Goal: Task Accomplishment & Management: Manage account settings

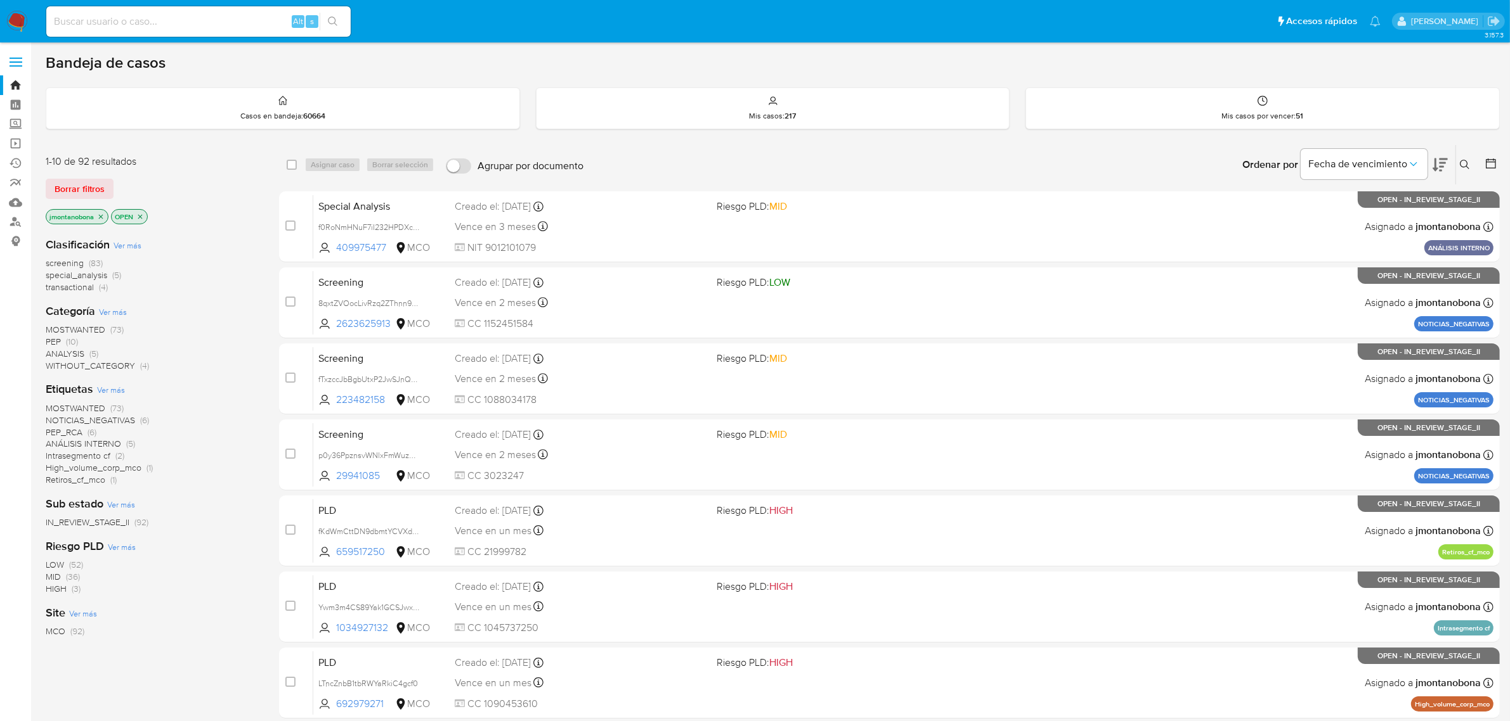
click at [126, 247] on span "Ver más" at bounding box center [127, 245] width 28 height 11
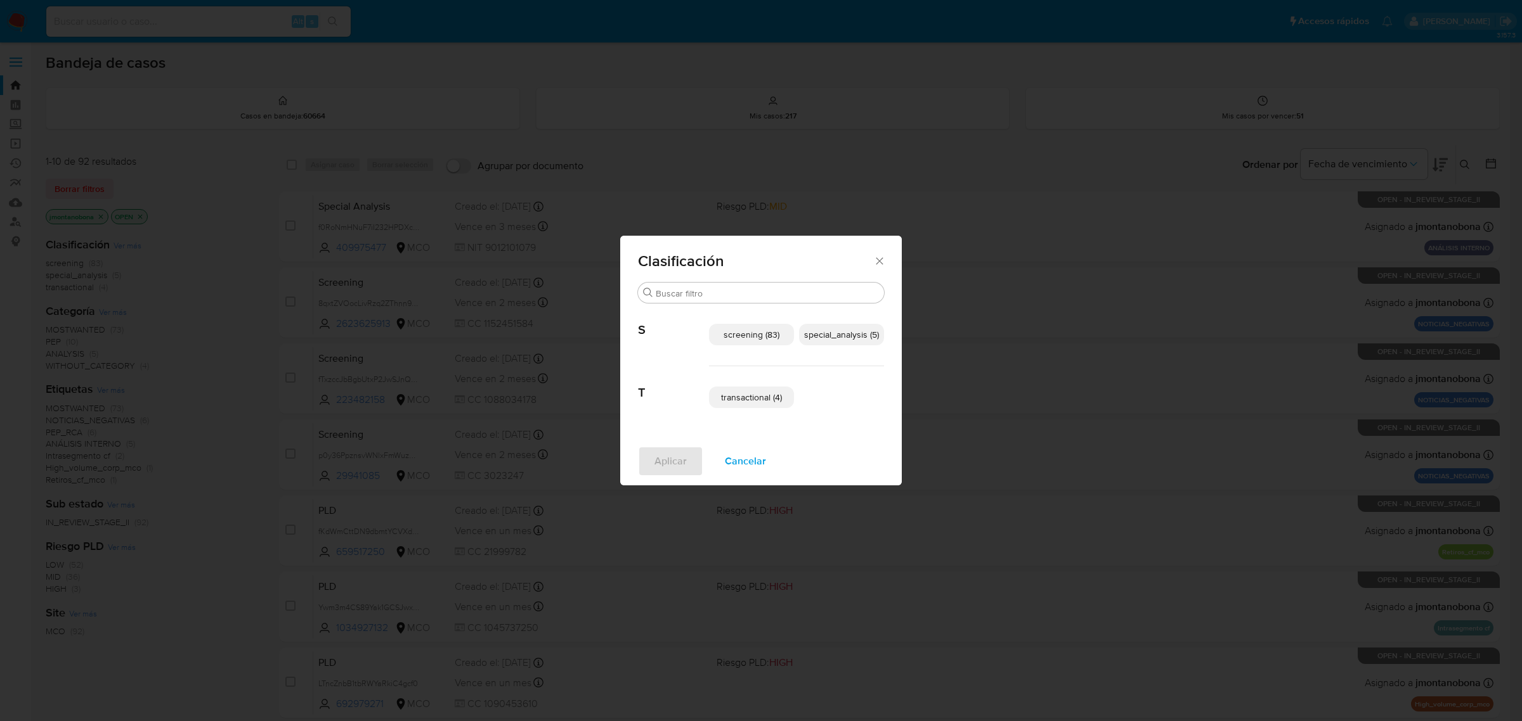
click at [723, 401] on span "transactional (4)" at bounding box center [751, 397] width 61 height 13
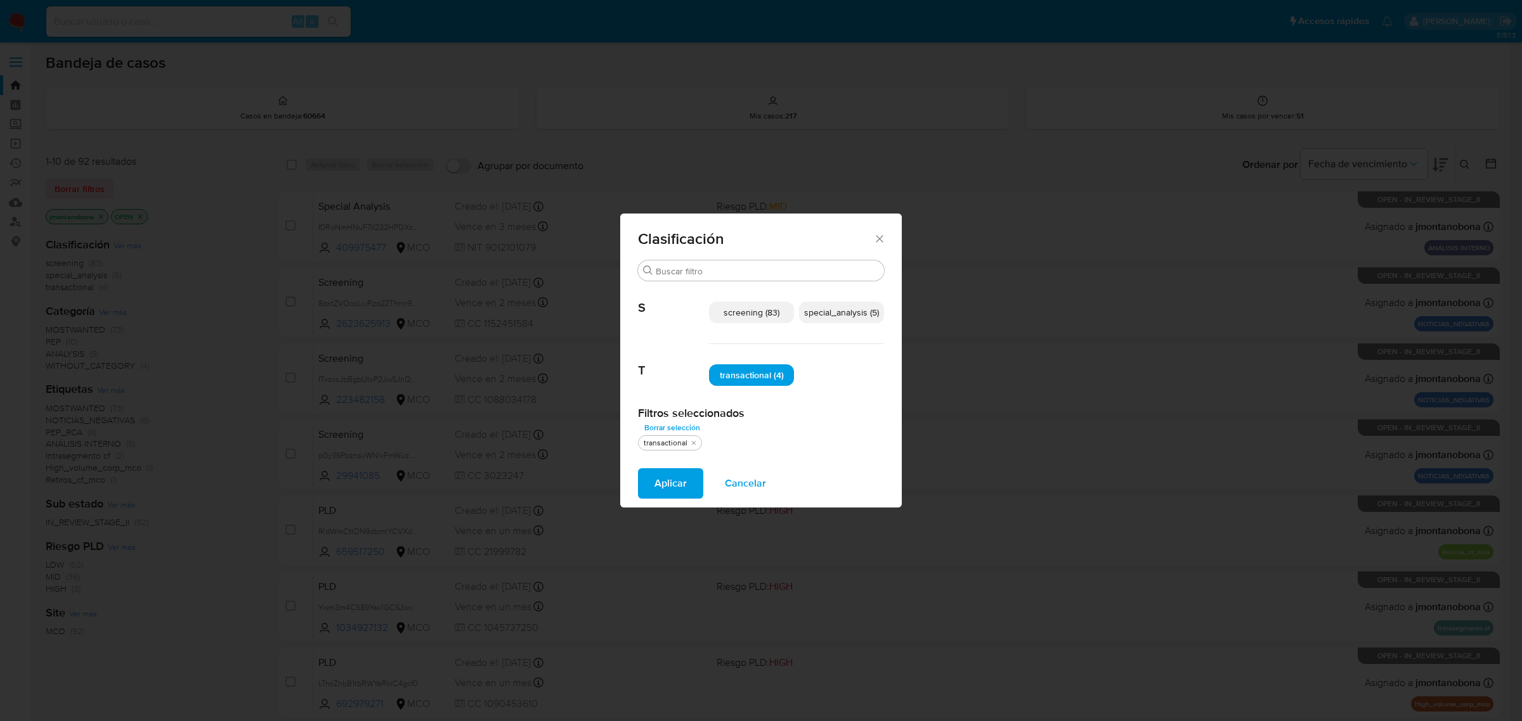
click at [837, 308] on span "special_analysis (5)" at bounding box center [841, 312] width 75 height 13
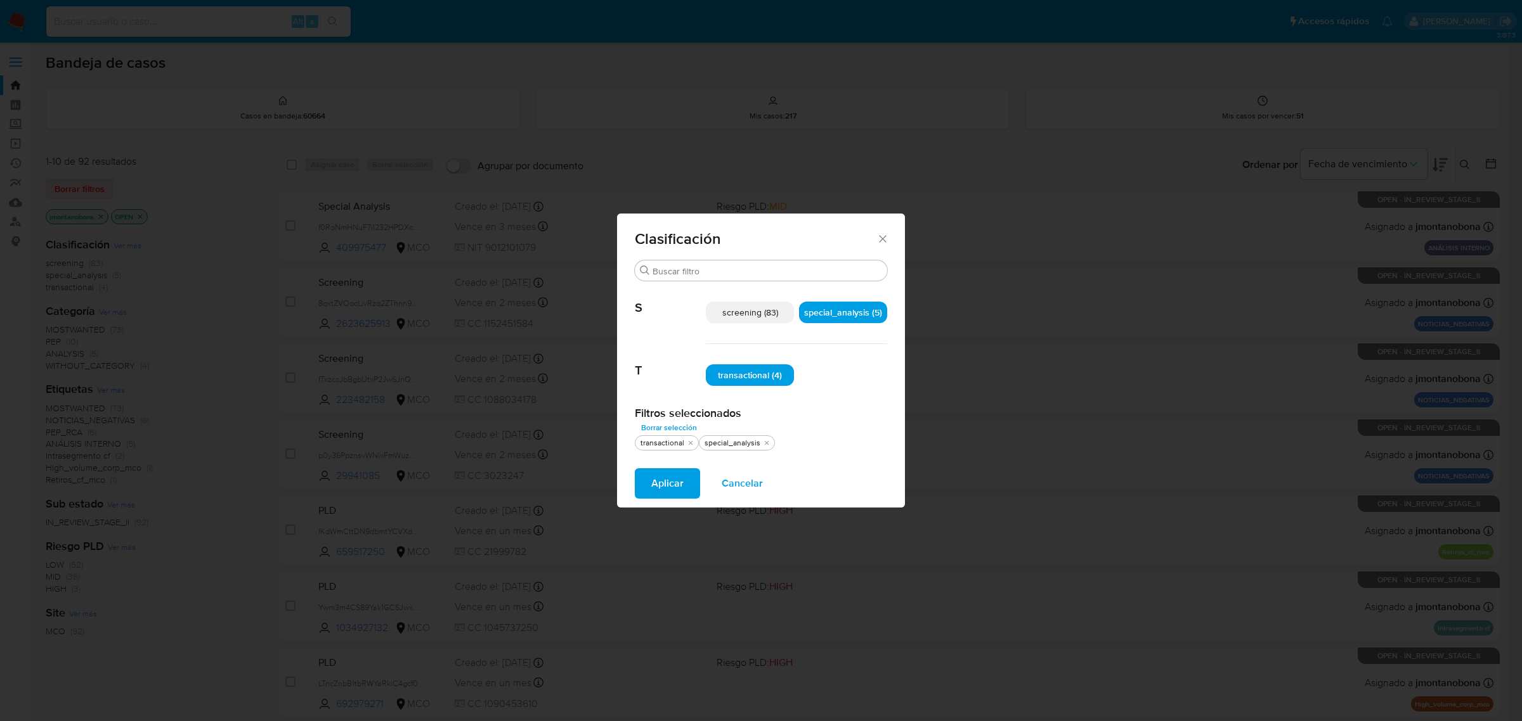
click at [673, 483] on span "Aplicar" at bounding box center [667, 484] width 32 height 28
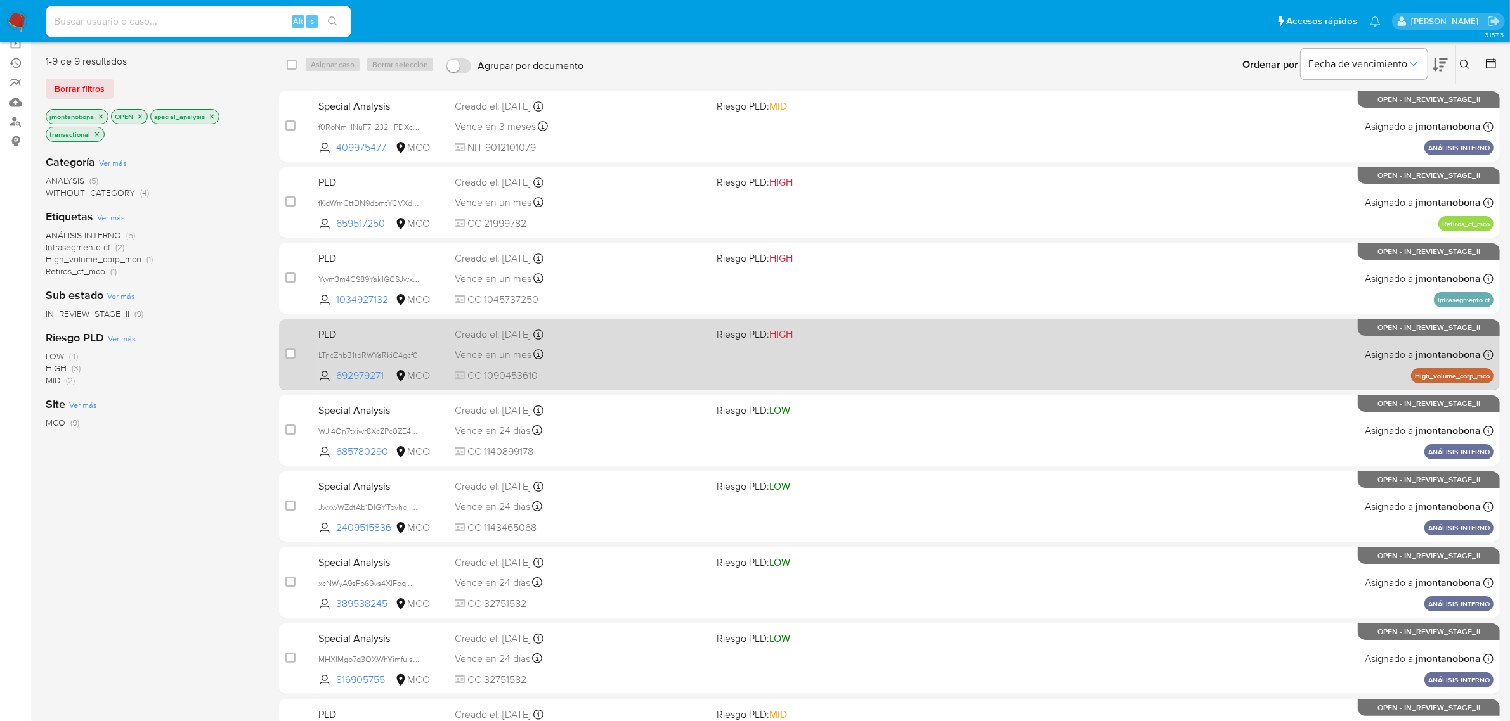
scroll to position [202, 0]
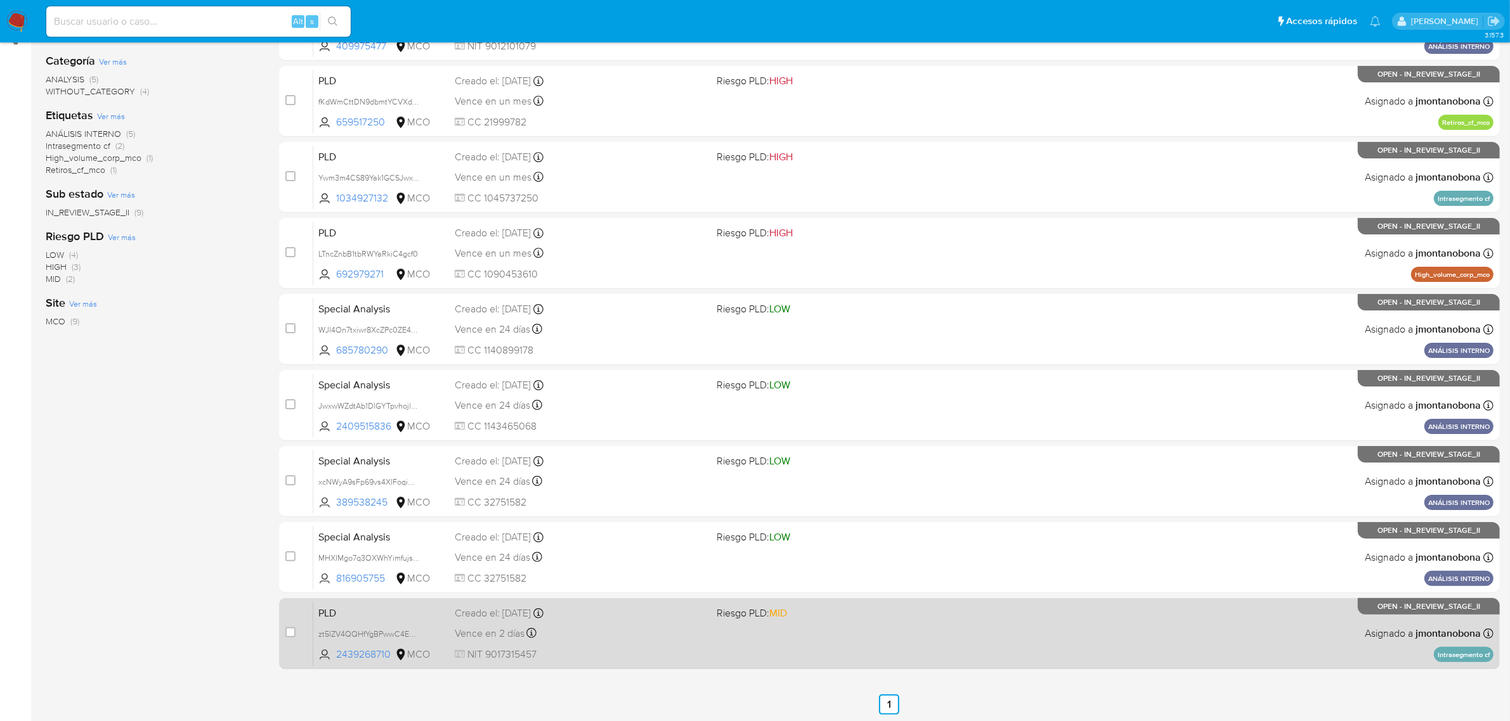
click at [412, 611] on span "PLD" at bounding box center [381, 612] width 126 height 16
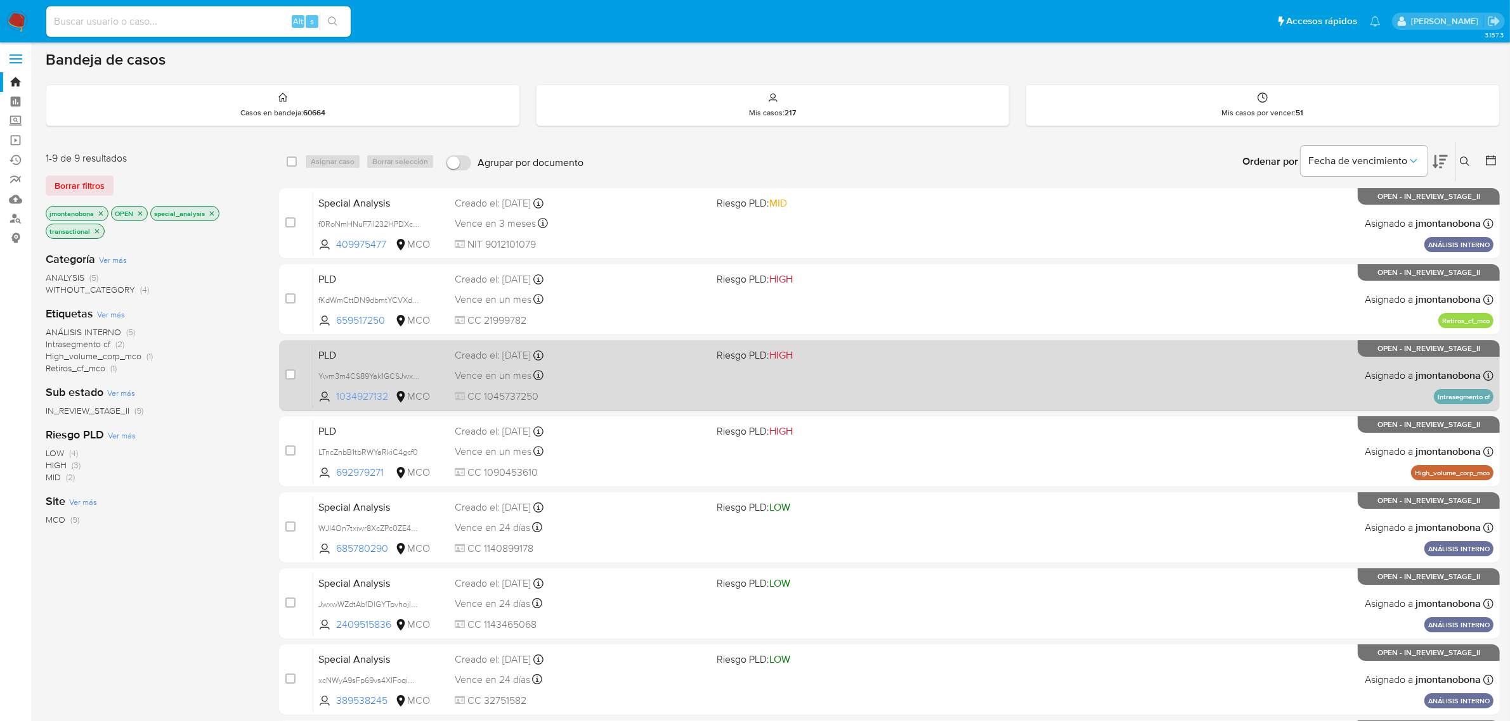
scroll to position [0, 0]
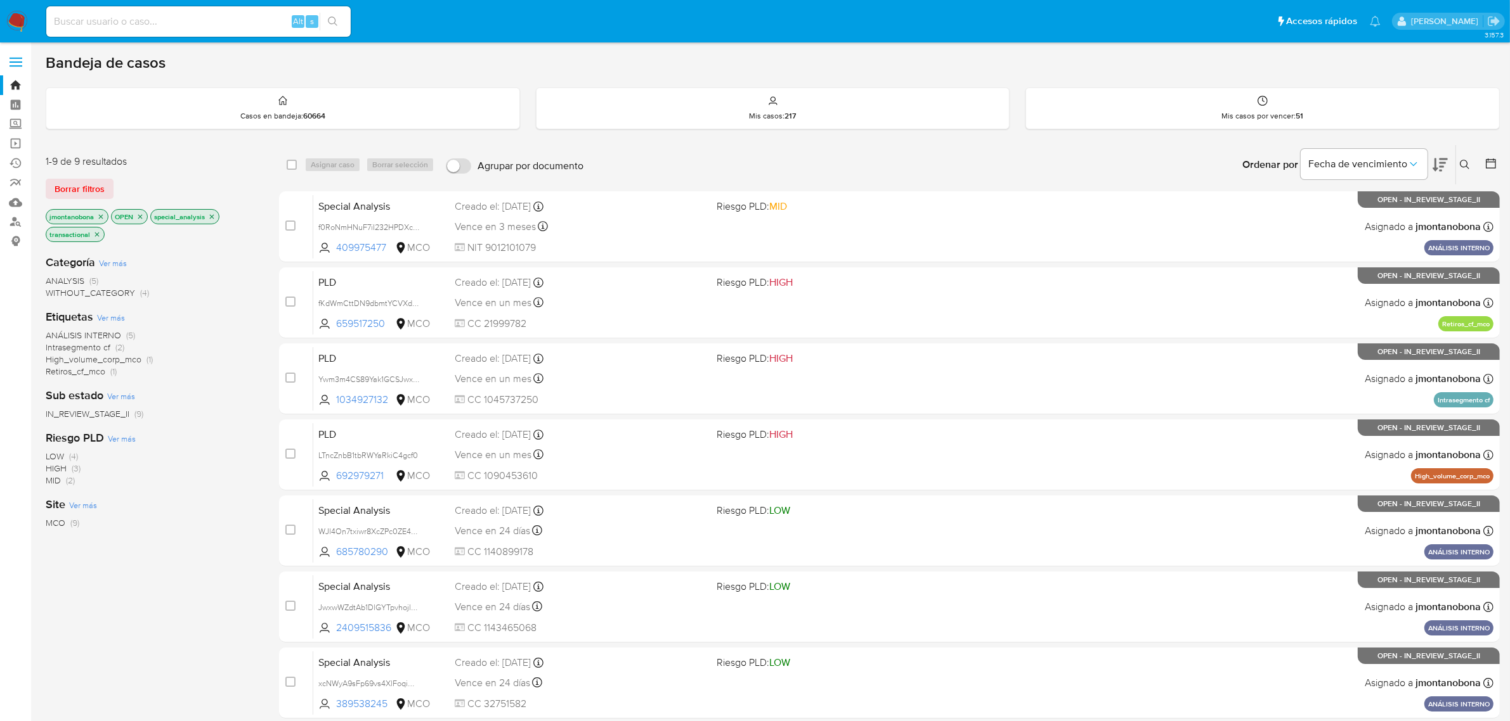
click at [101, 214] on icon "close-filter" at bounding box center [101, 217] width 8 height 8
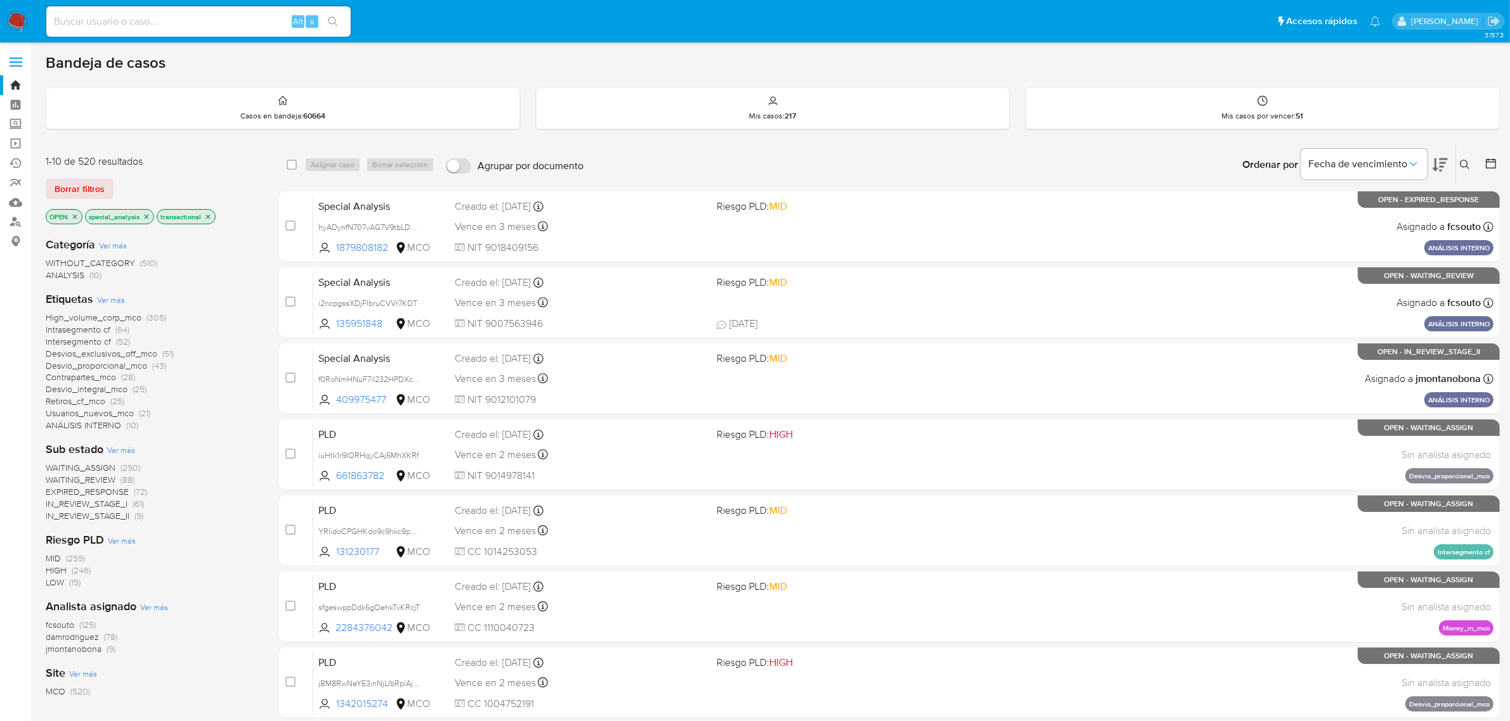
click at [74, 220] on p "OPEN" at bounding box center [64, 217] width 36 height 14
click at [74, 219] on icon "close-filter" at bounding box center [75, 217] width 8 height 8
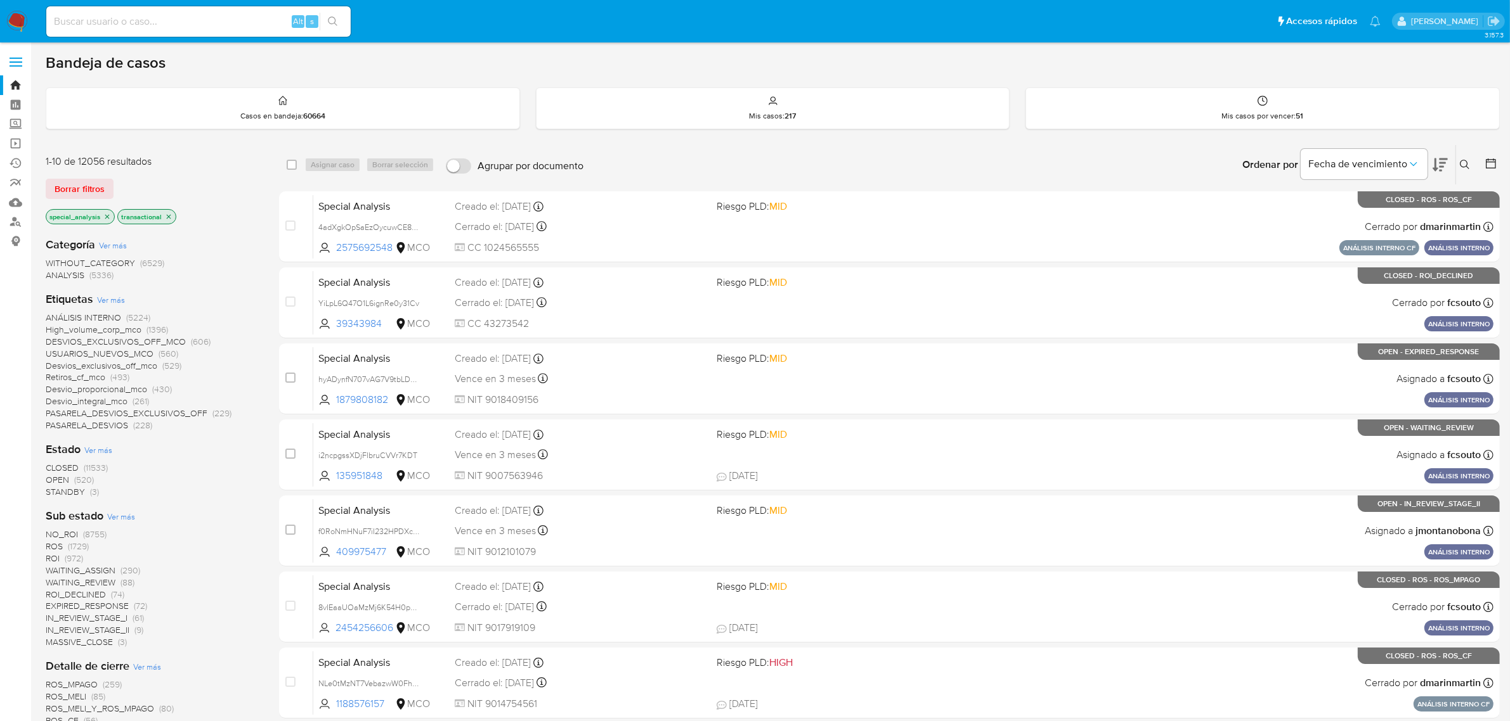
click at [106, 217] on icon "close-filter" at bounding box center [107, 217] width 8 height 8
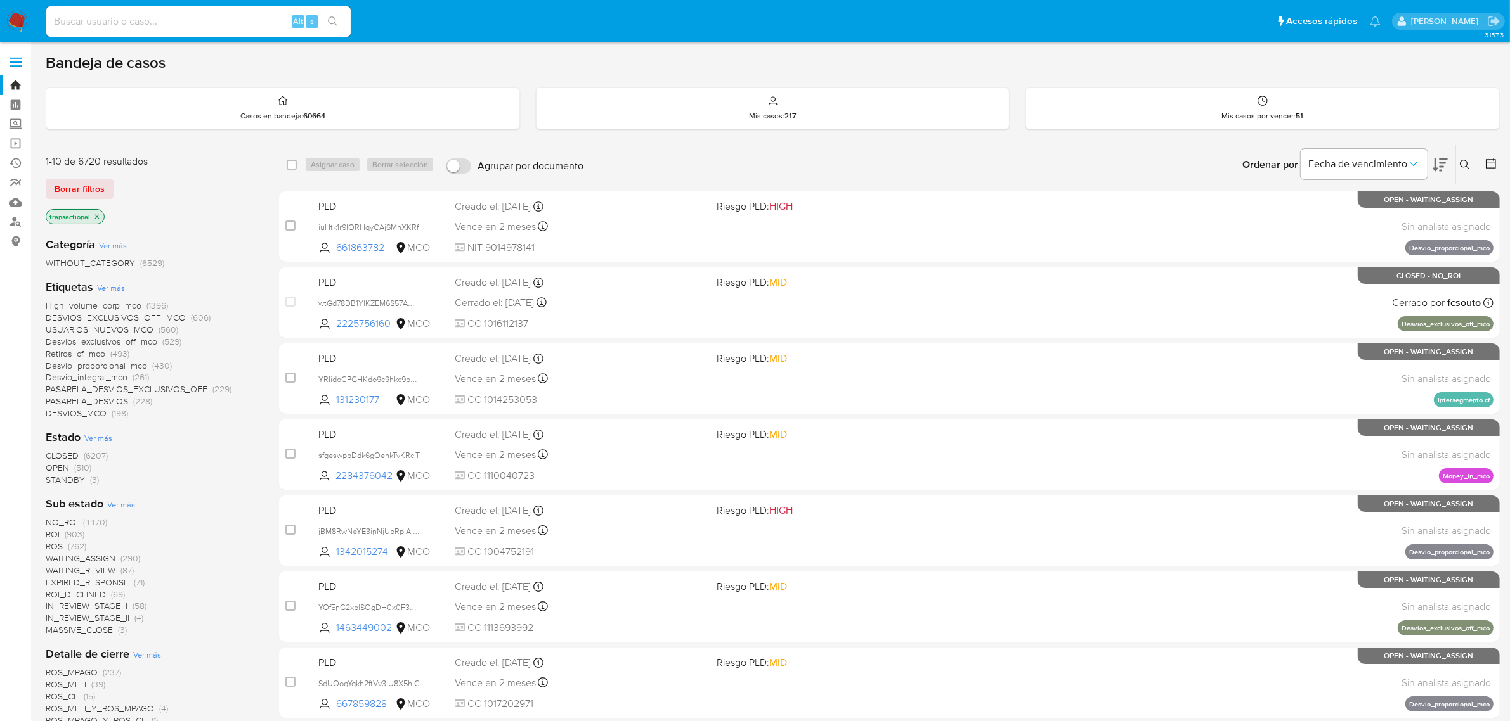
click at [97, 214] on icon "close-filter" at bounding box center [97, 217] width 8 height 8
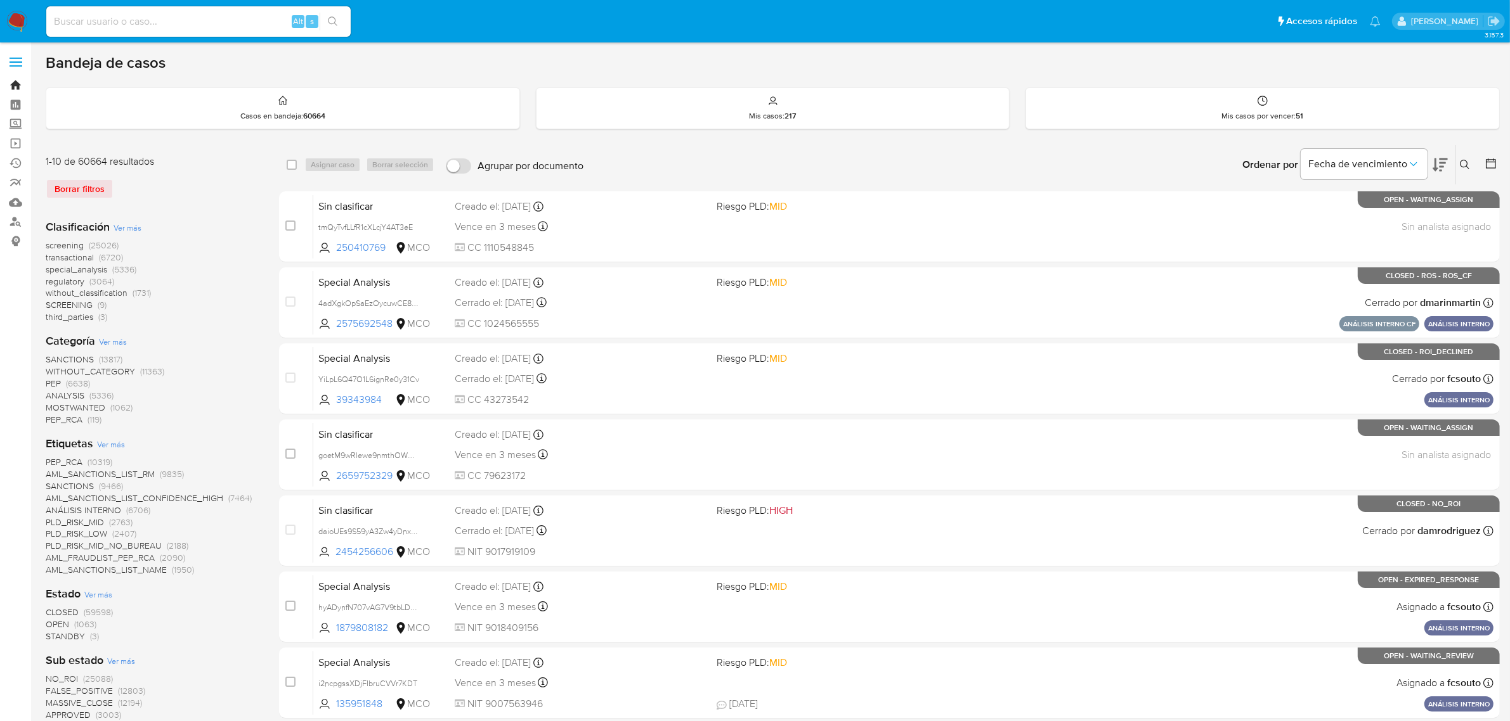
click at [16, 82] on link "Bandeja" at bounding box center [75, 85] width 151 height 20
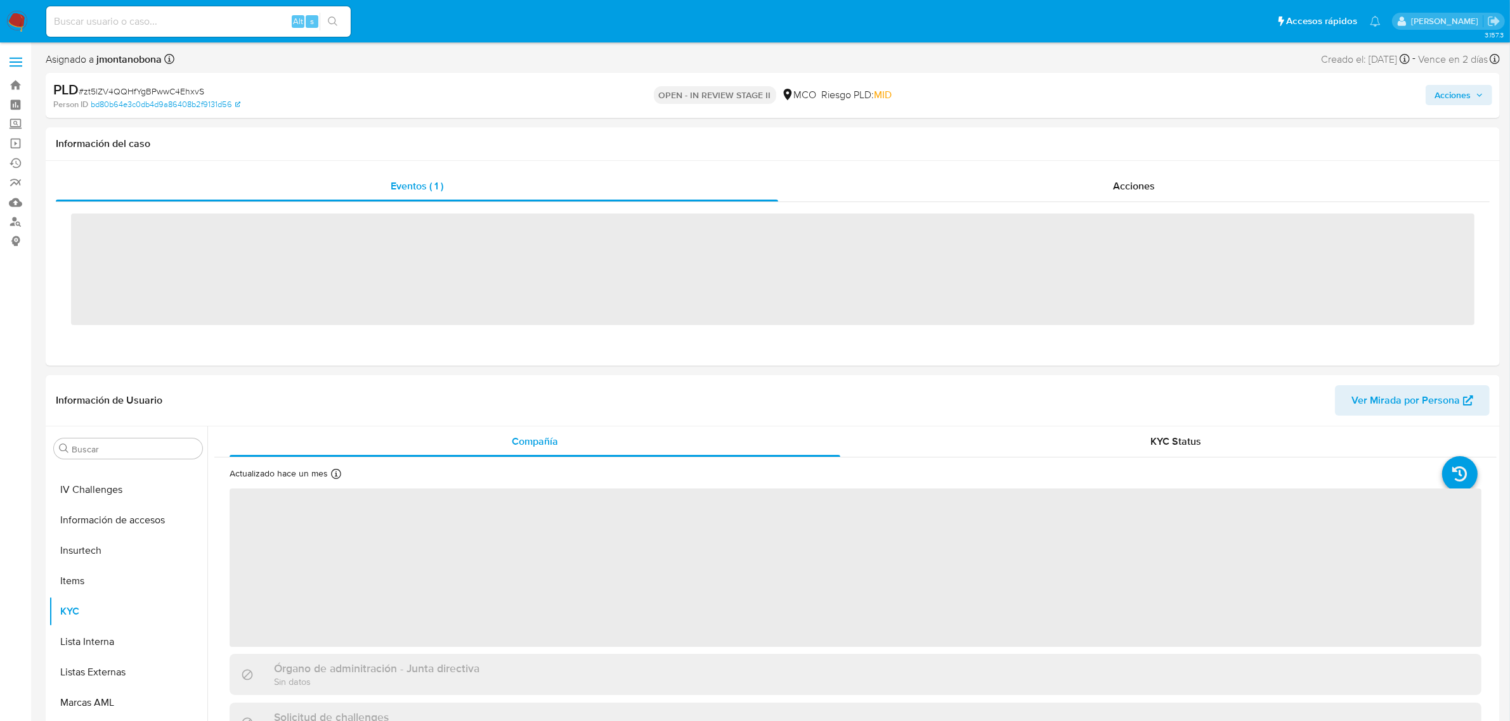
scroll to position [534, 0]
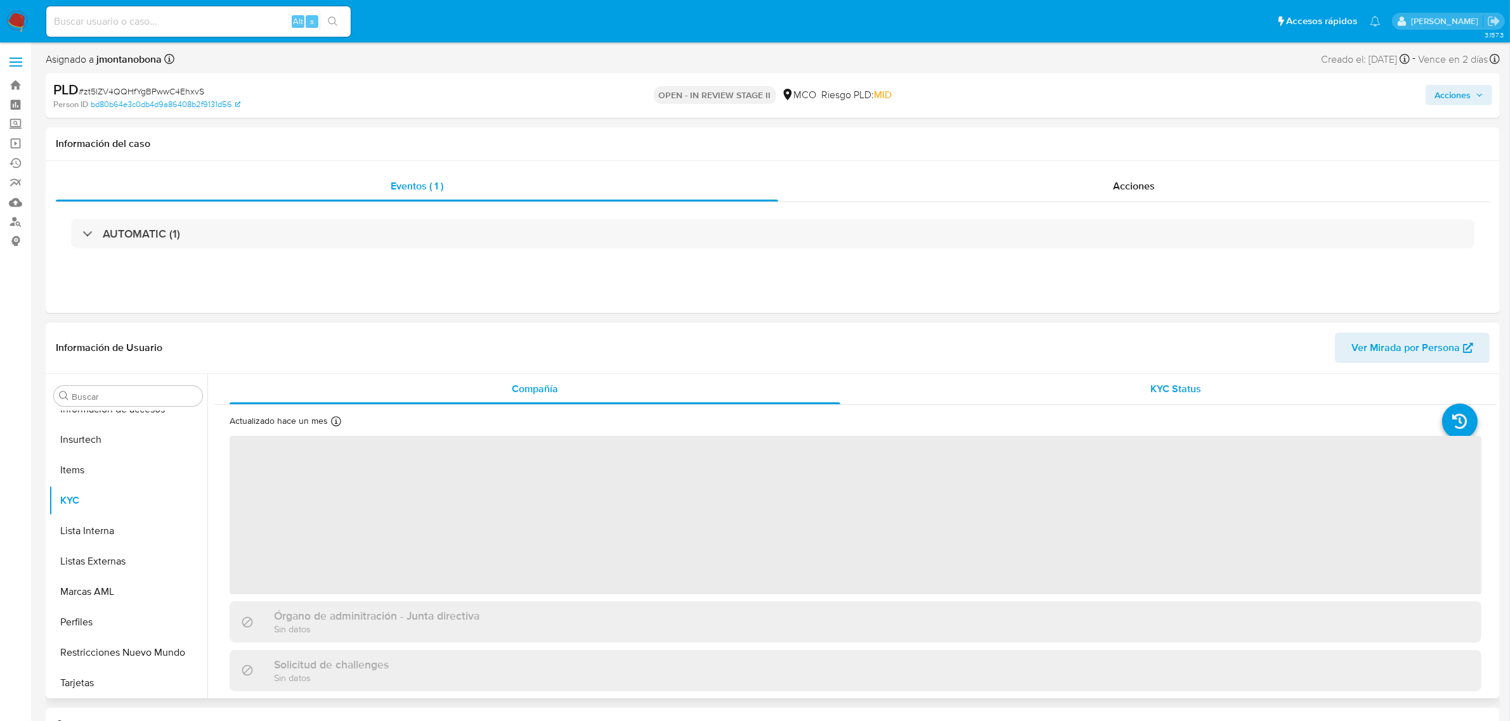
select select "10"
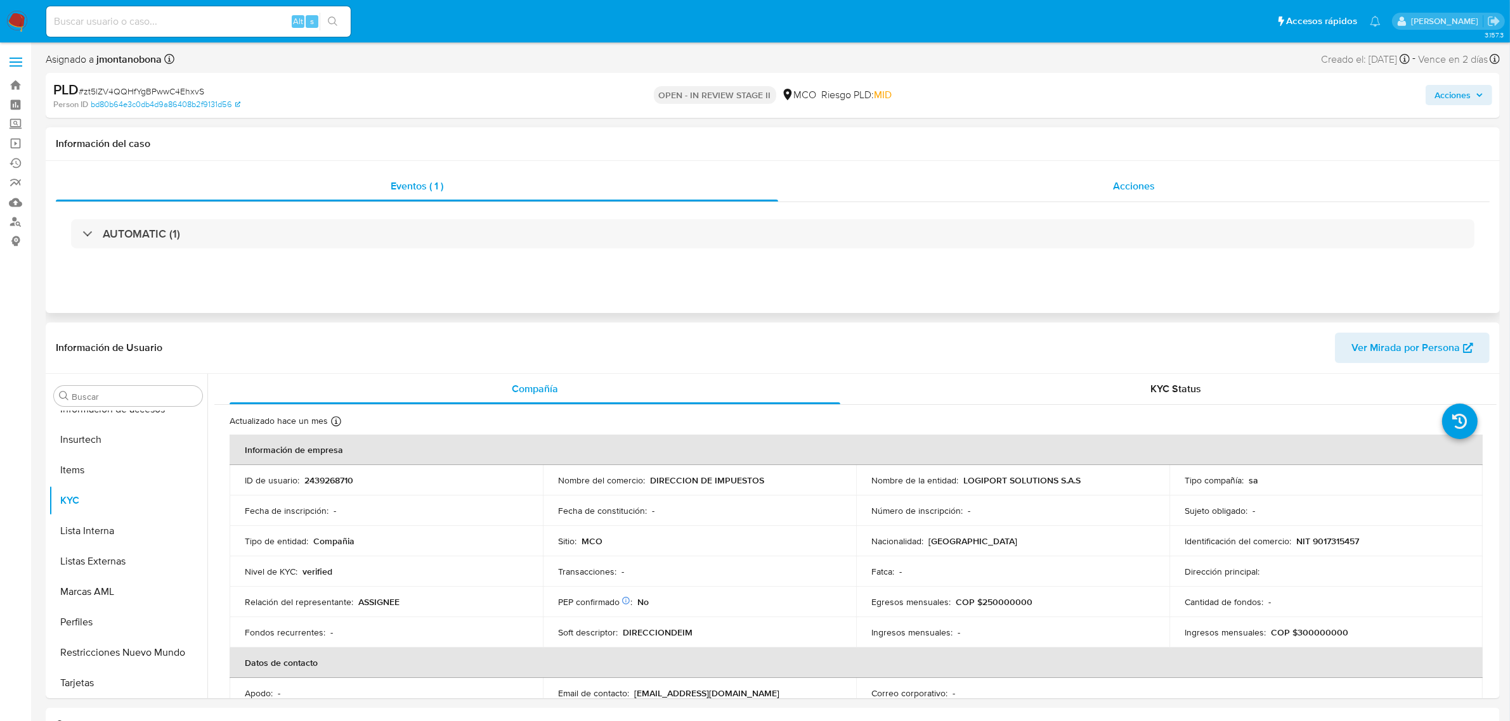
click at [1137, 181] on span "Acciones" at bounding box center [1134, 186] width 42 height 15
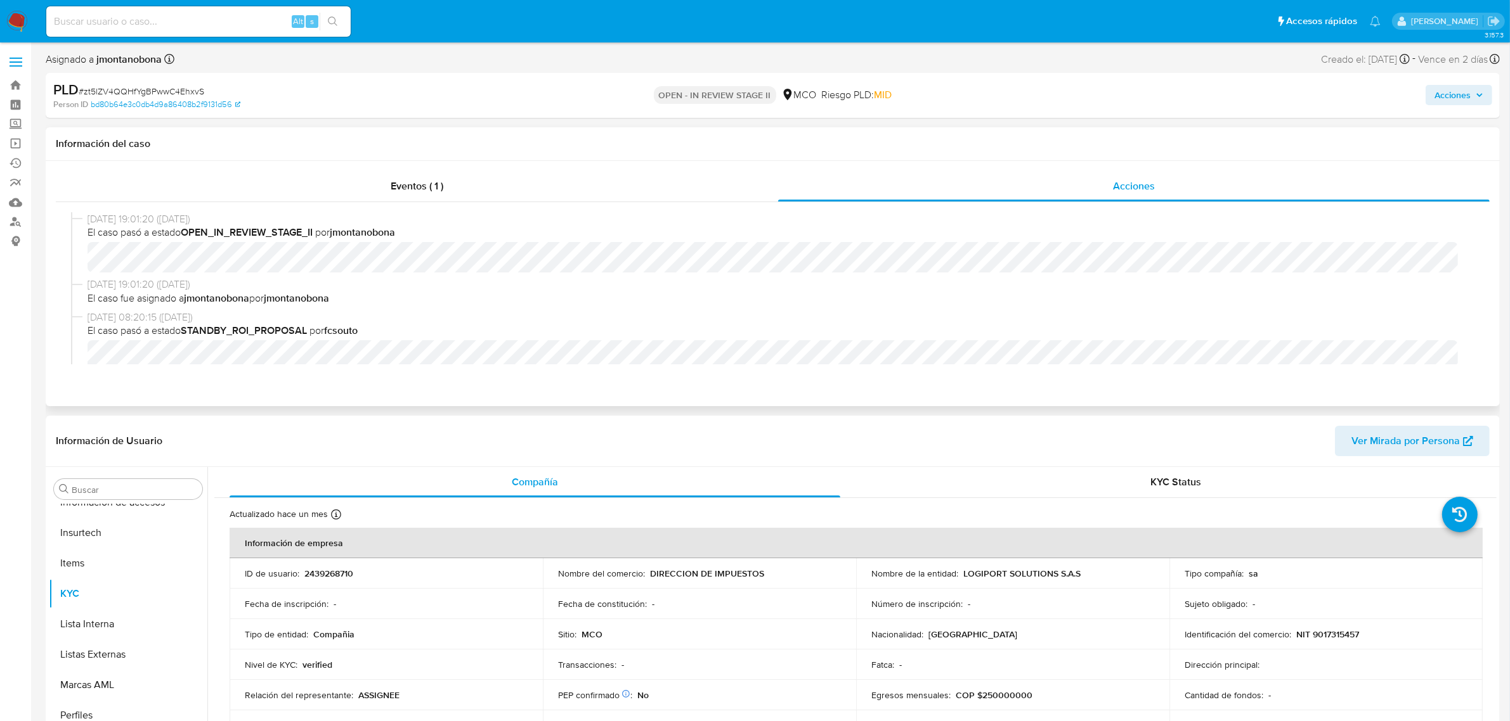
scroll to position [79, 0]
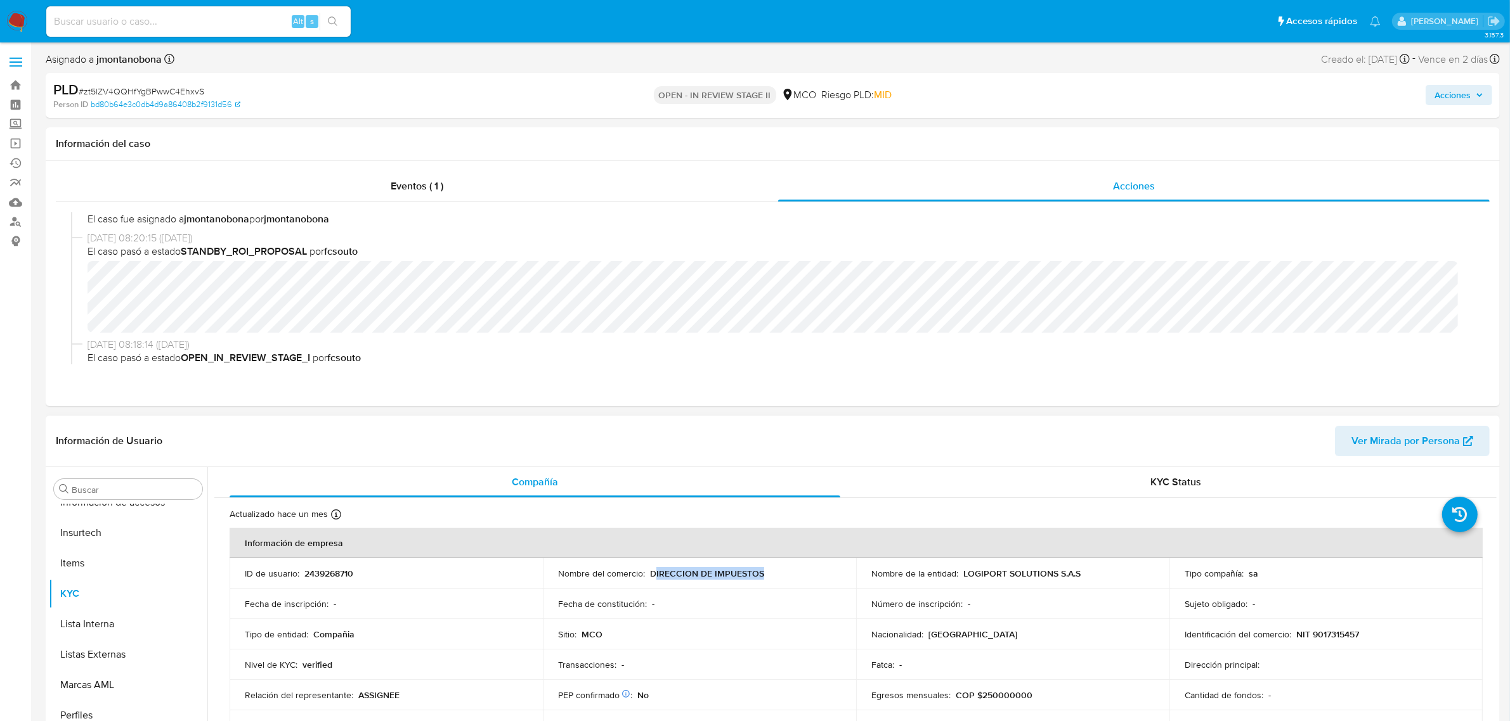
drag, startPoint x: 653, startPoint y: 575, endPoint x: 744, endPoint y: 581, distance: 90.8
click at [744, 581] on td "Nombre del comercio : DIRECCION DE IMPUESTOS" at bounding box center [699, 574] width 313 height 30
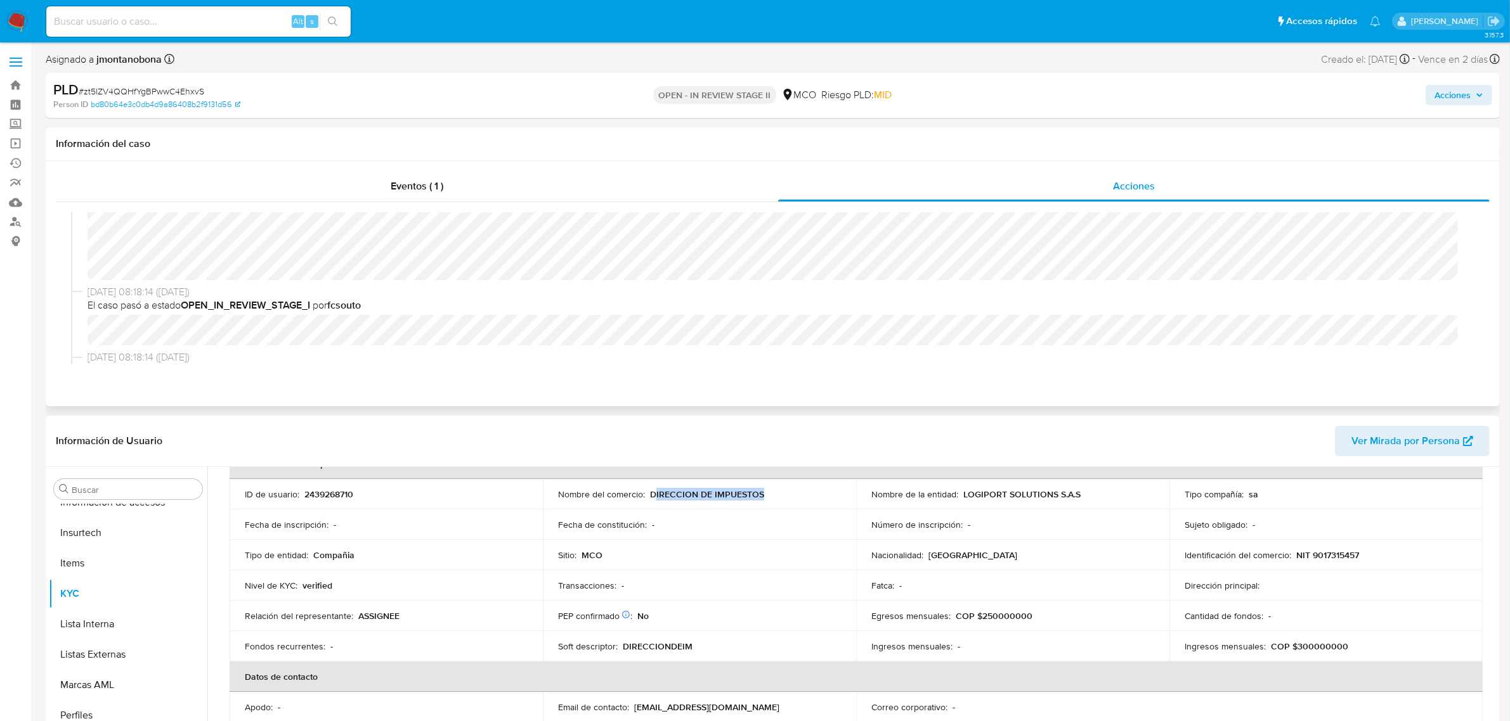
scroll to position [0, 0]
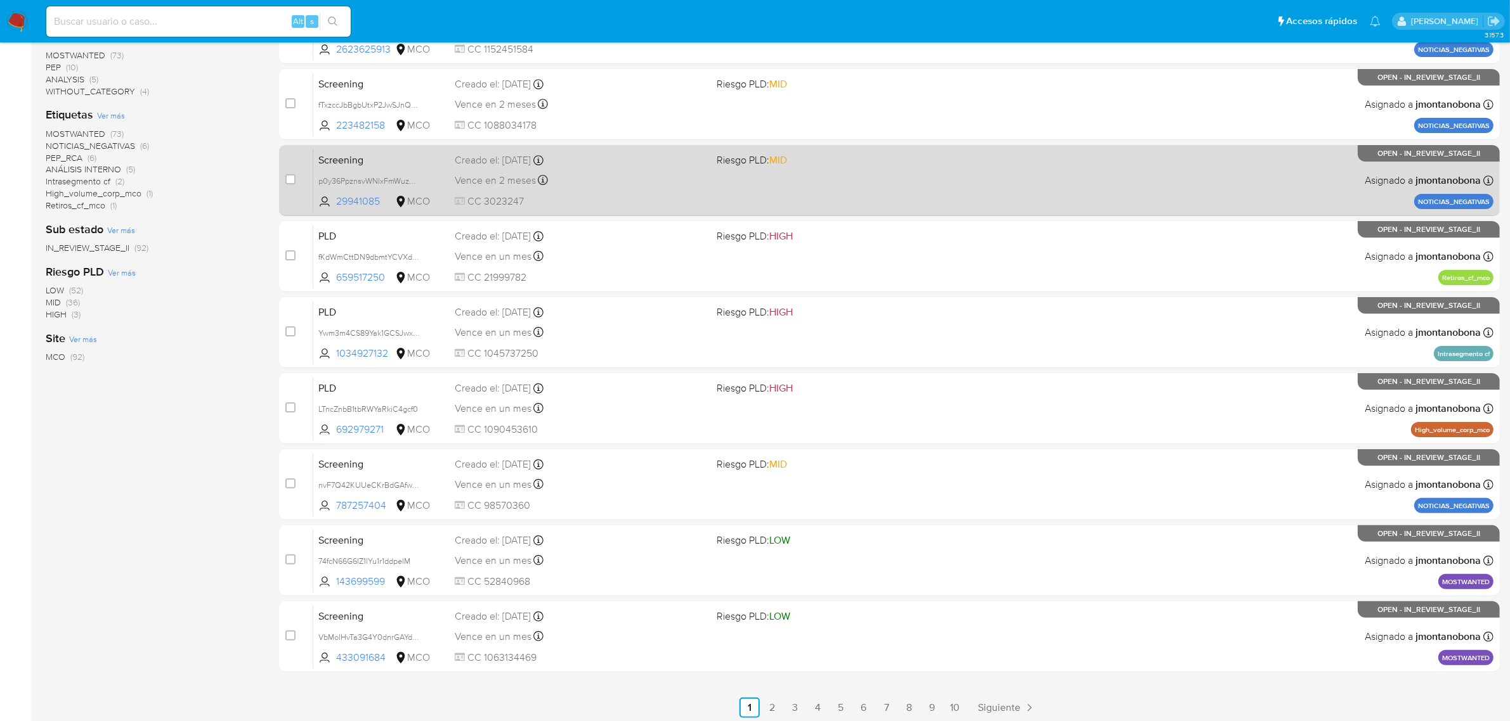
scroll to position [278, 0]
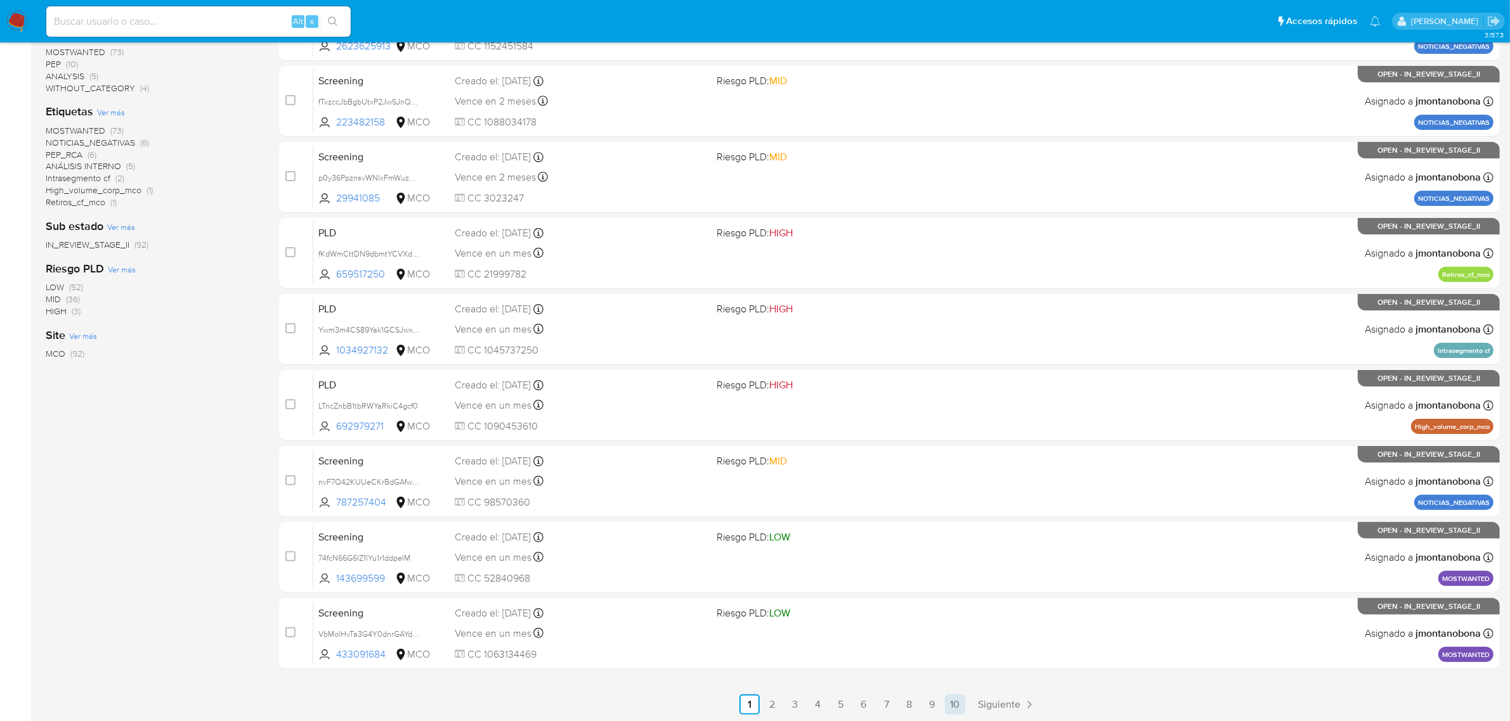
click at [956, 702] on link "10" at bounding box center [955, 705] width 20 height 20
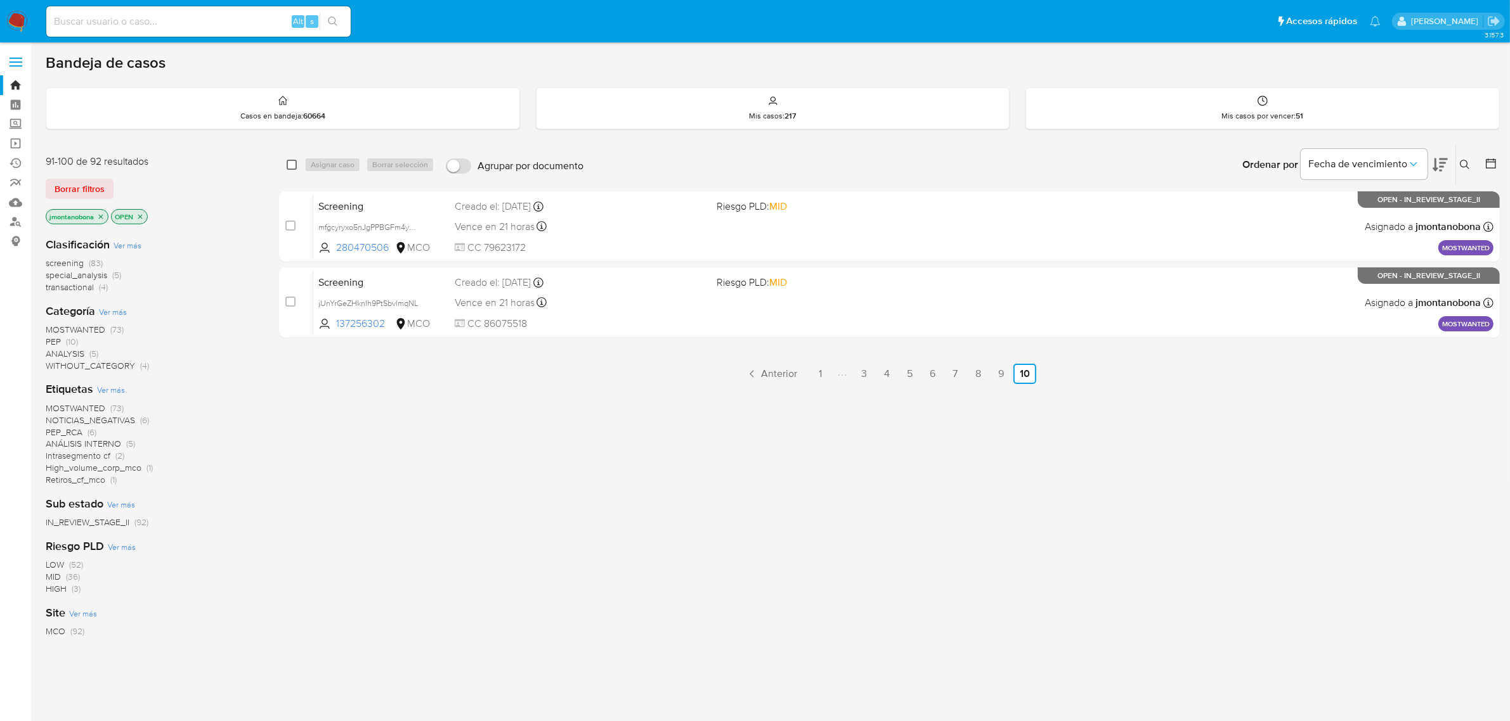
click at [292, 164] on input "checkbox" at bounding box center [292, 165] width 10 height 10
checkbox input "true"
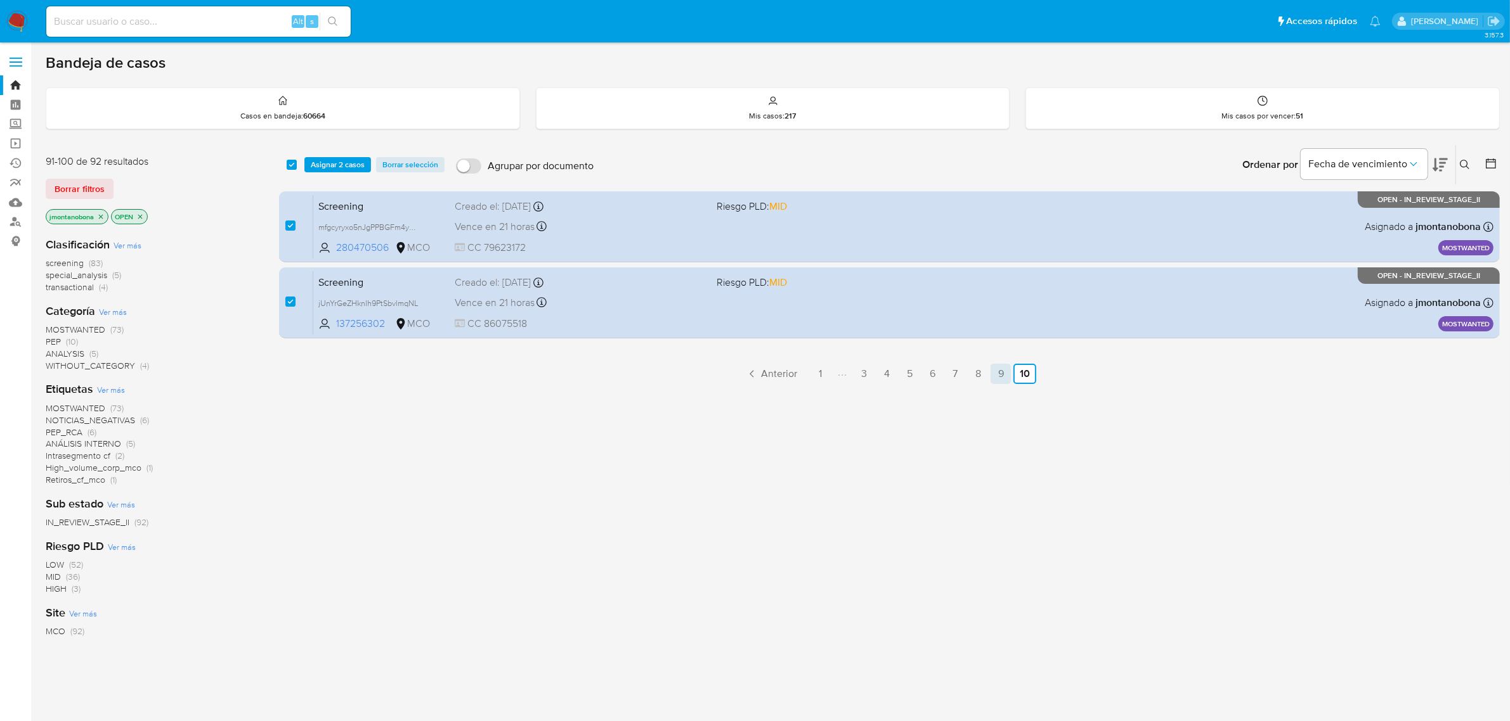
click at [996, 368] on link "9" at bounding box center [1000, 374] width 20 height 20
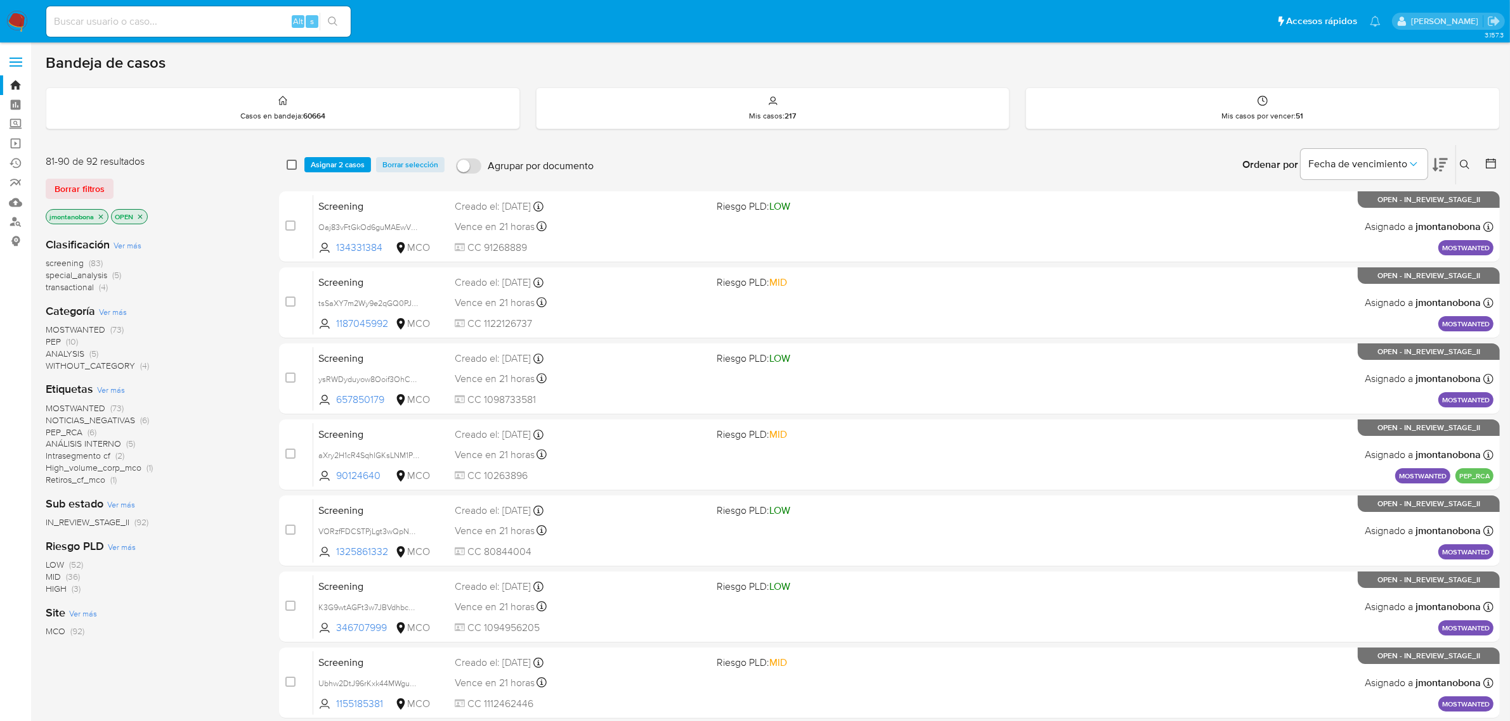
click at [289, 160] on input "checkbox" at bounding box center [292, 165] width 10 height 10
checkbox input "true"
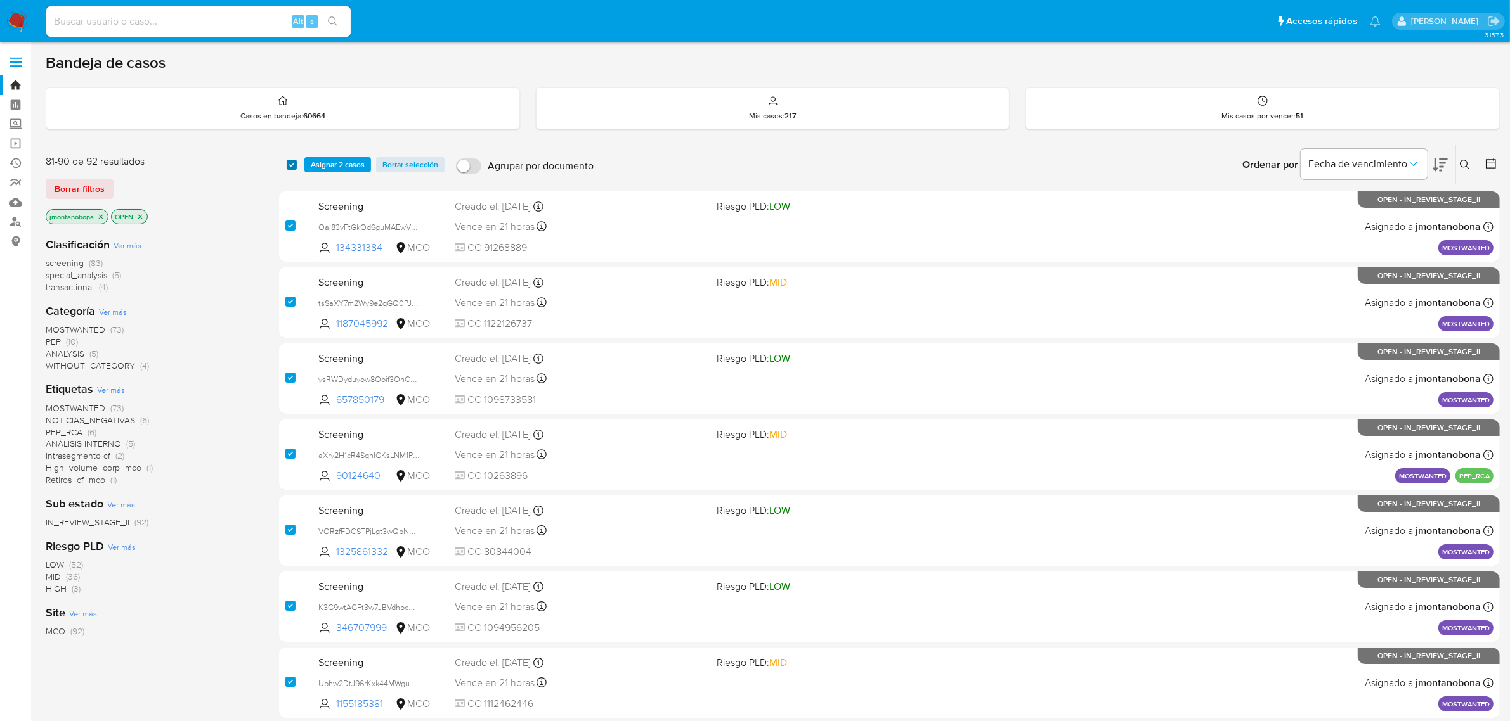
checkbox input "true"
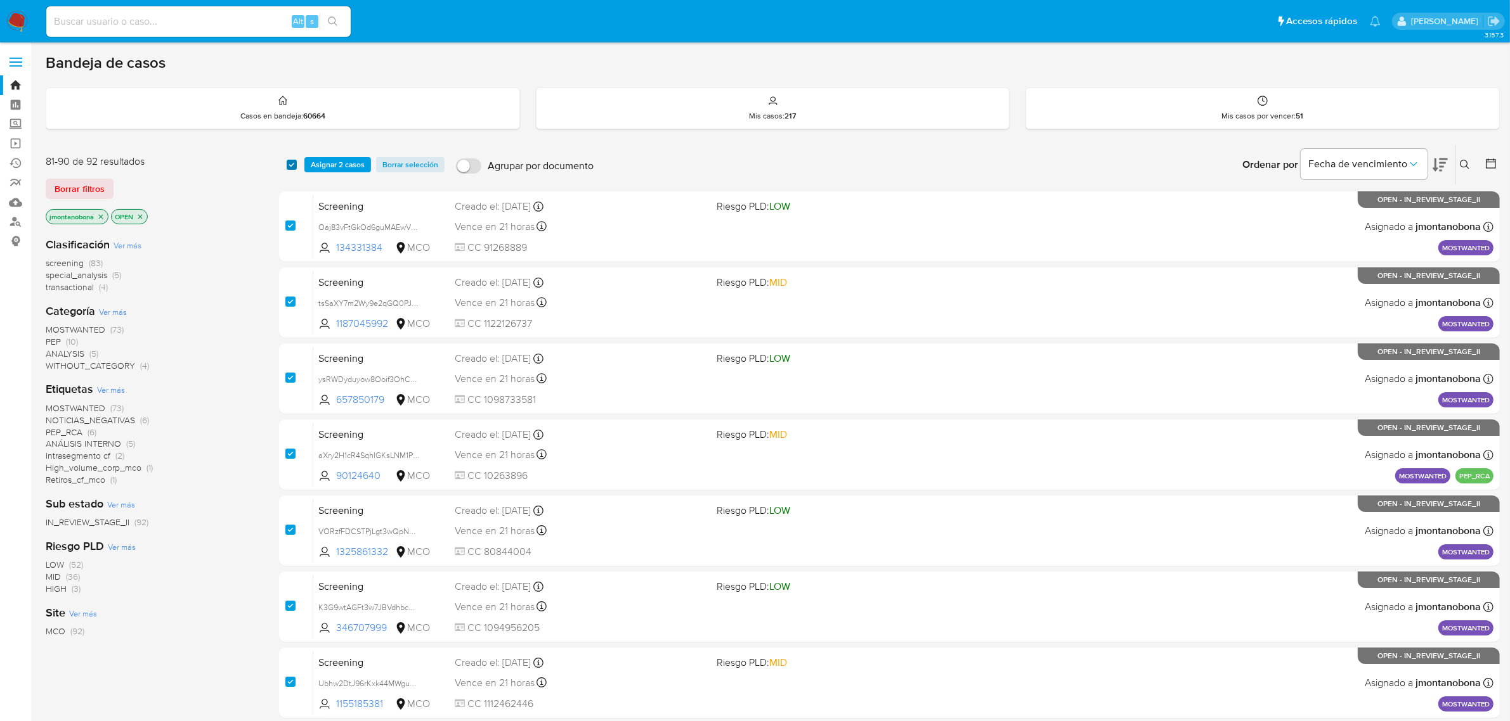
checkbox input "true"
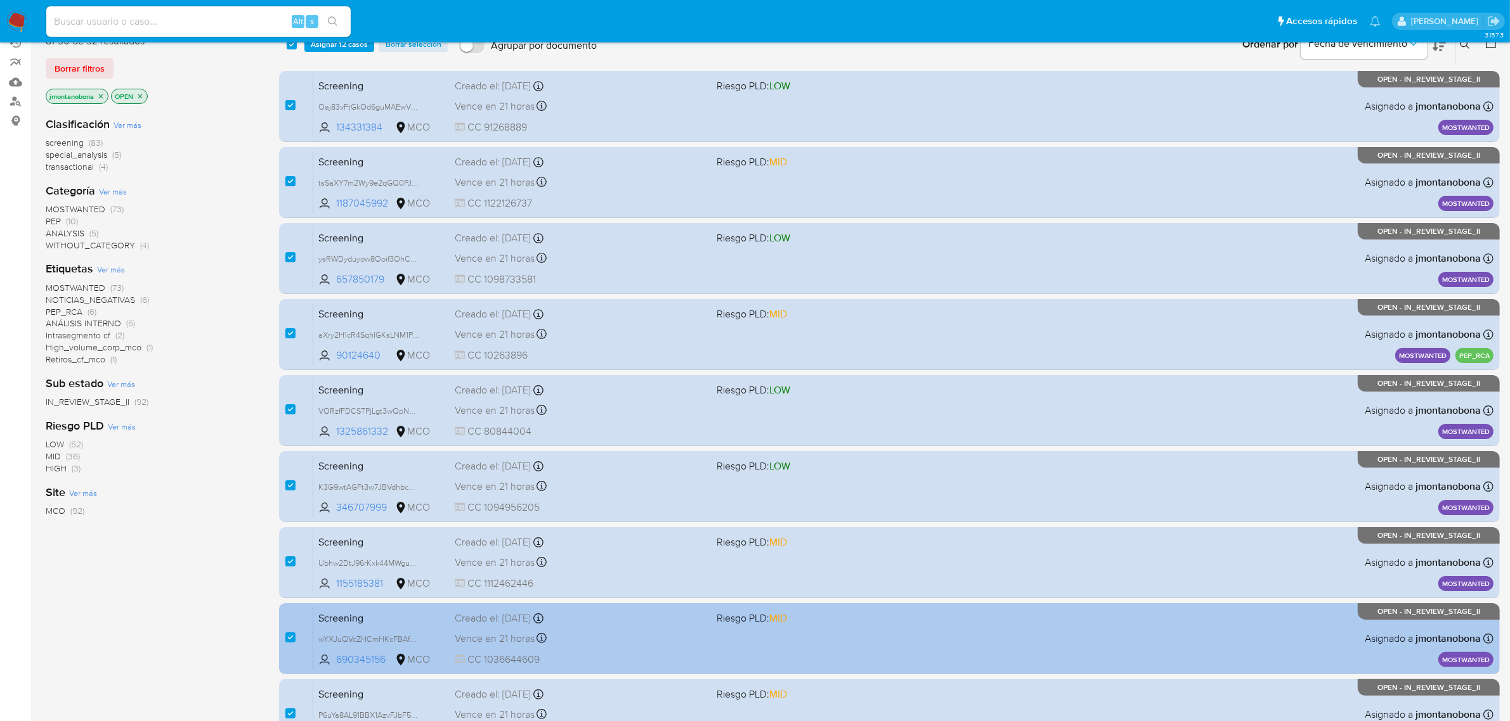
scroll to position [278, 0]
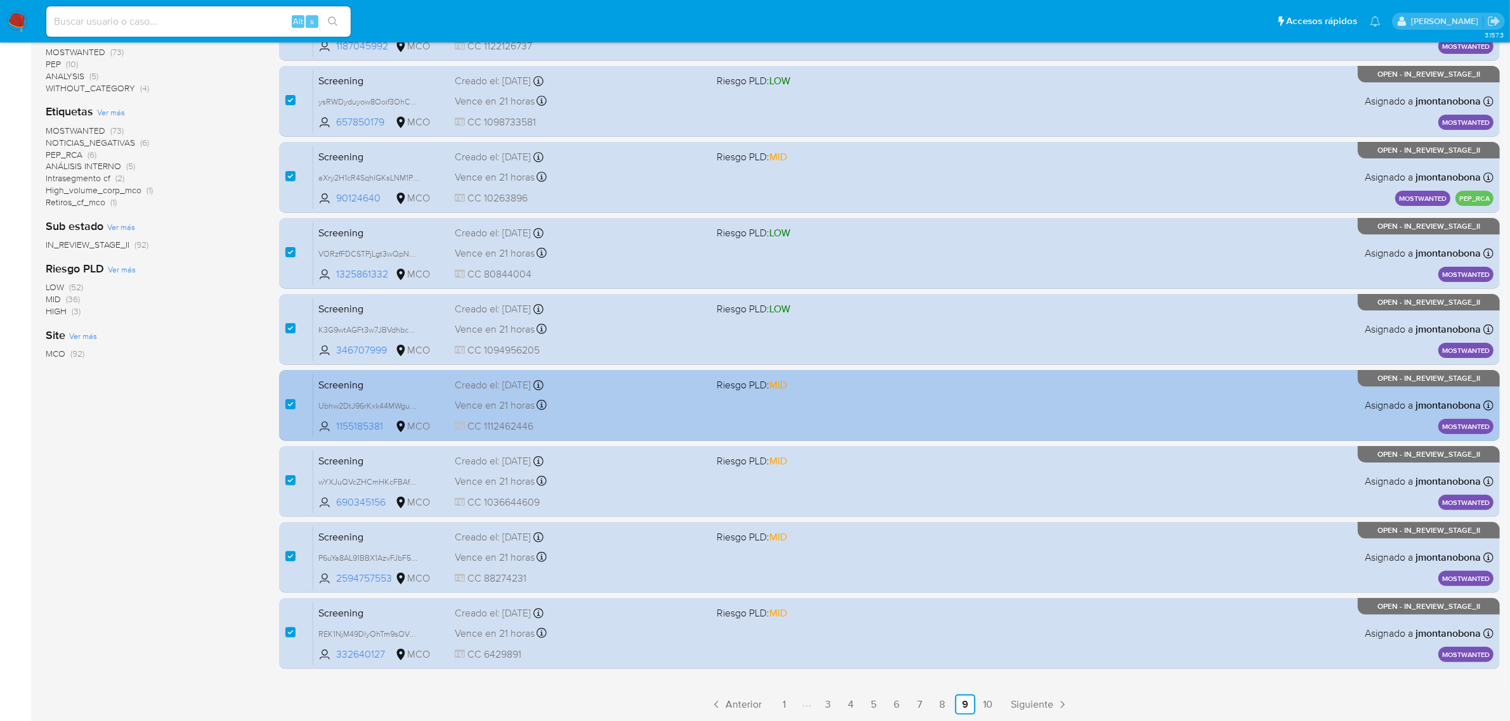
click at [948, 708] on link "8" at bounding box center [942, 705] width 20 height 20
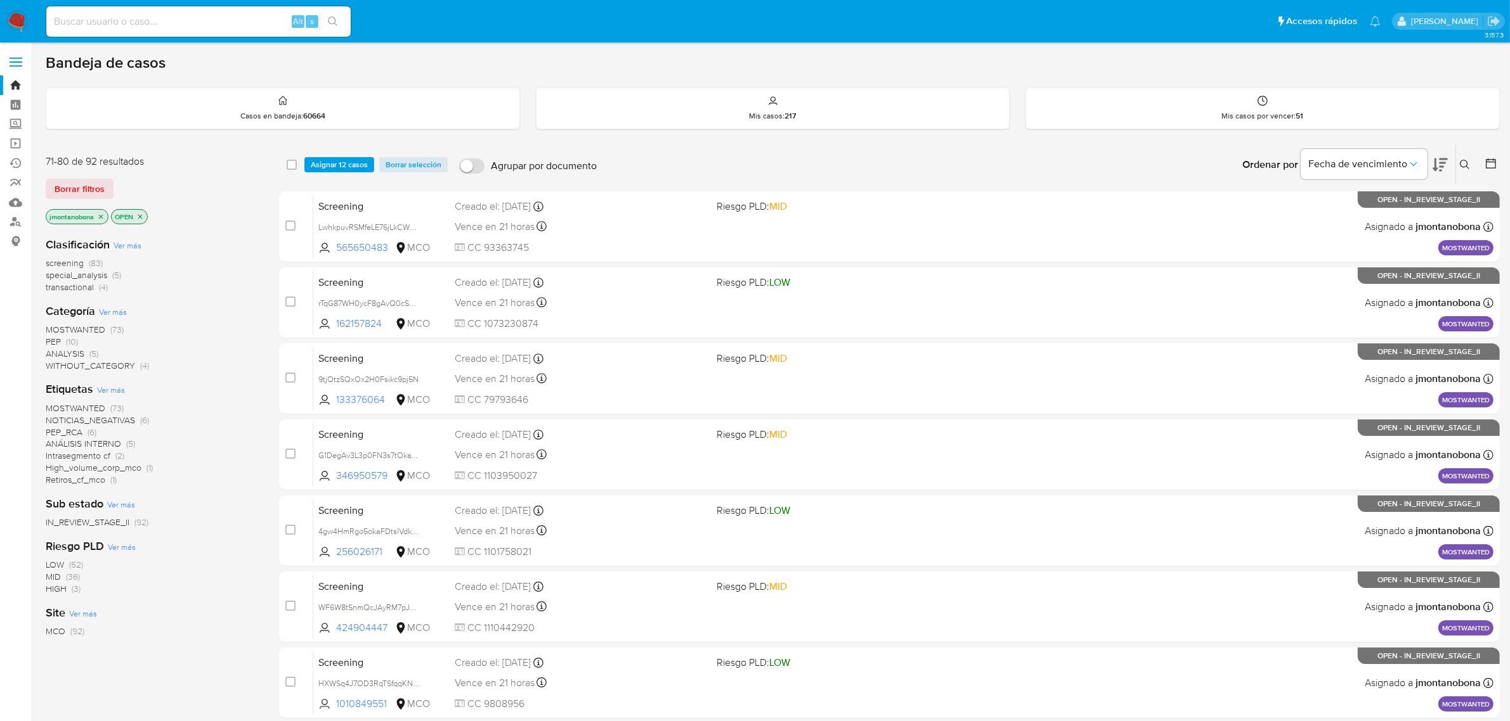
click at [293, 158] on div "select-all-cases-checkbox" at bounding box center [292, 164] width 10 height 13
click at [285, 162] on div "select-all-cases-checkbox Asignar 12 casos Borrar selección Agrupar por documen…" at bounding box center [889, 164] width 1220 height 39
click at [287, 163] on div "select-all-cases-checkbox Asignar 12 casos Borrar selección Agrupar por documen…" at bounding box center [889, 164] width 1220 height 39
click at [292, 165] on input "checkbox" at bounding box center [292, 165] width 10 height 10
checkbox input "true"
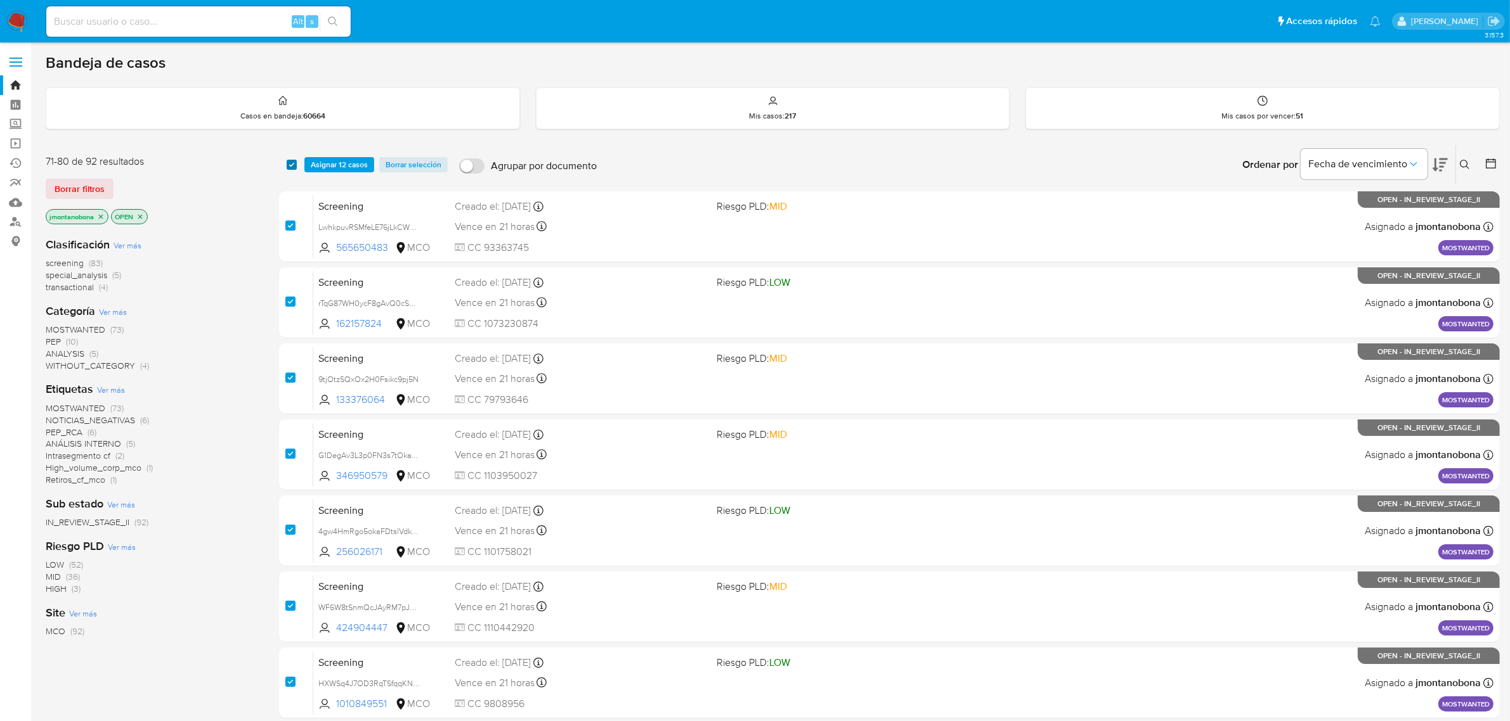
checkbox input "true"
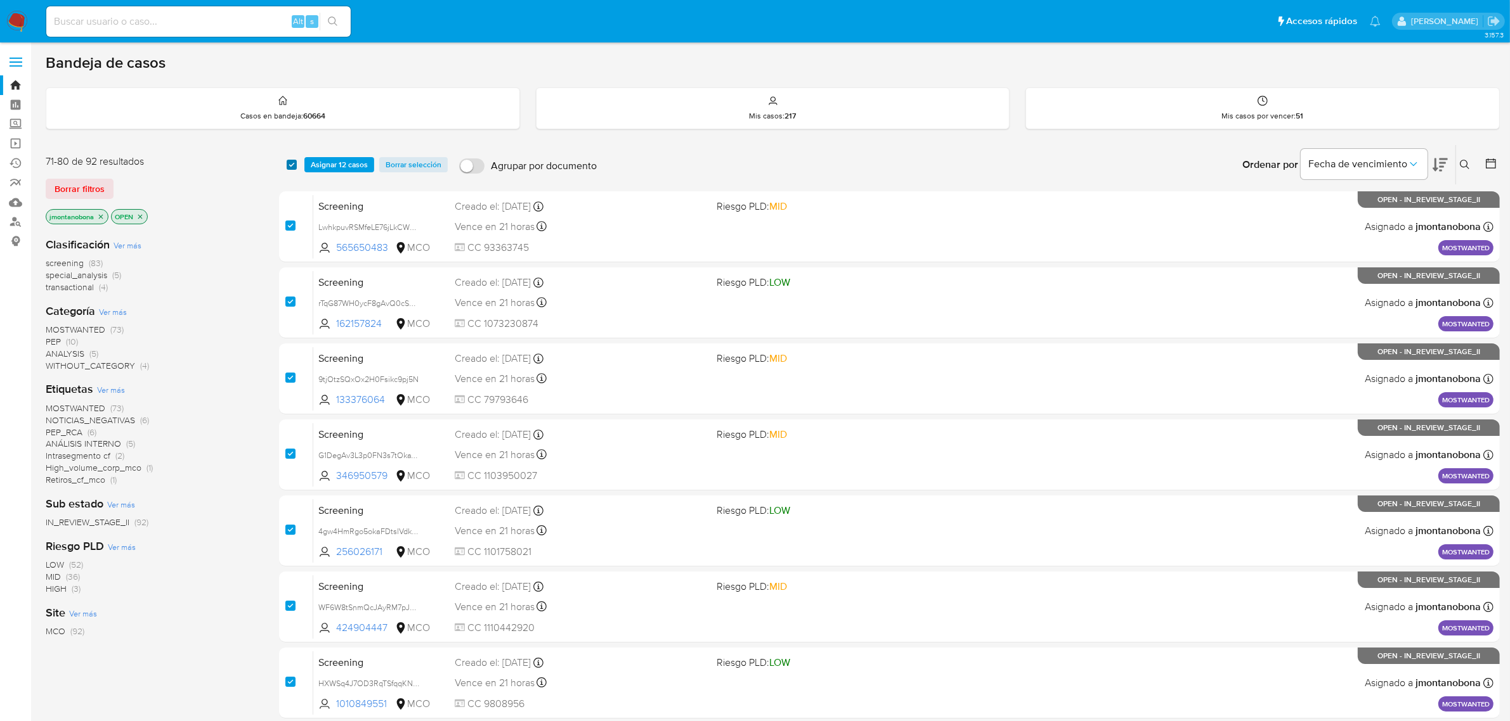
checkbox input "true"
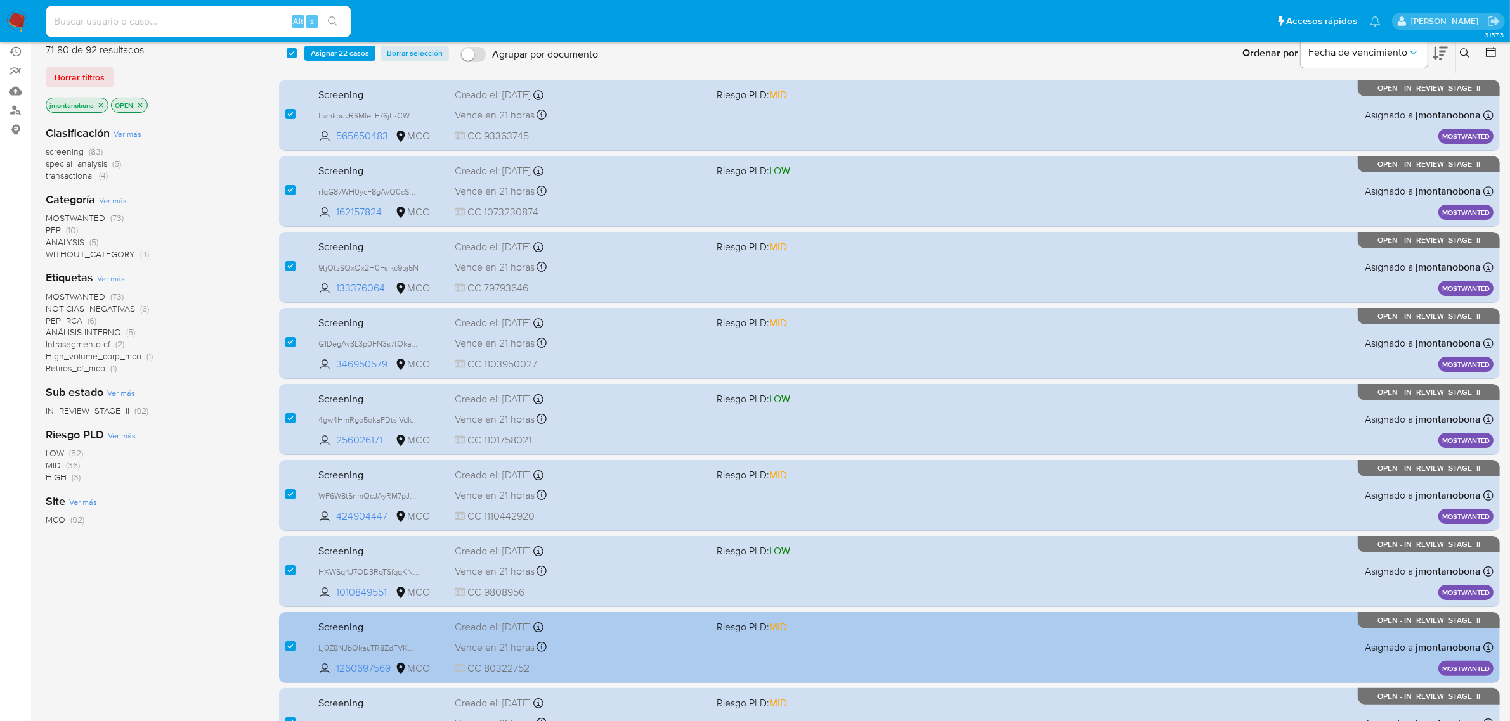
scroll to position [278, 0]
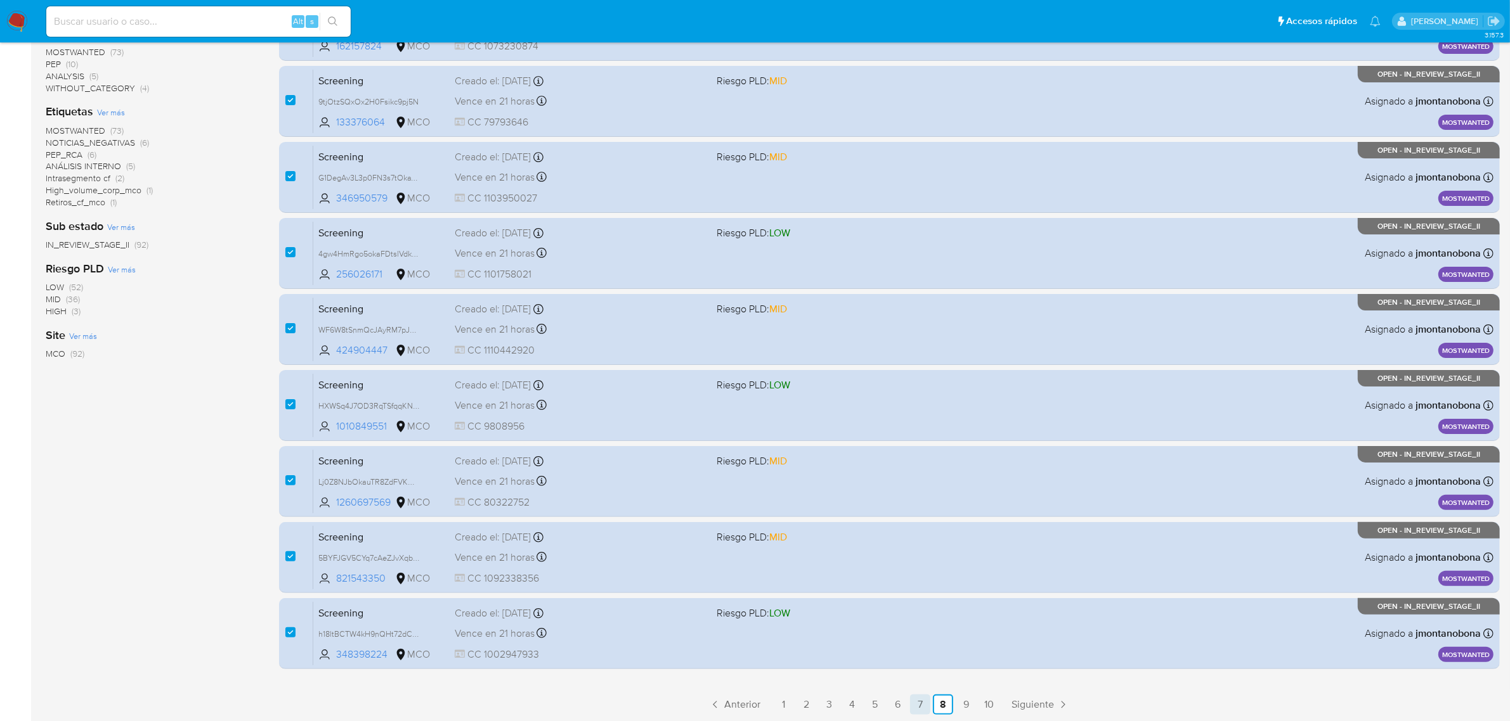
click at [924, 702] on link "7" at bounding box center [920, 705] width 20 height 20
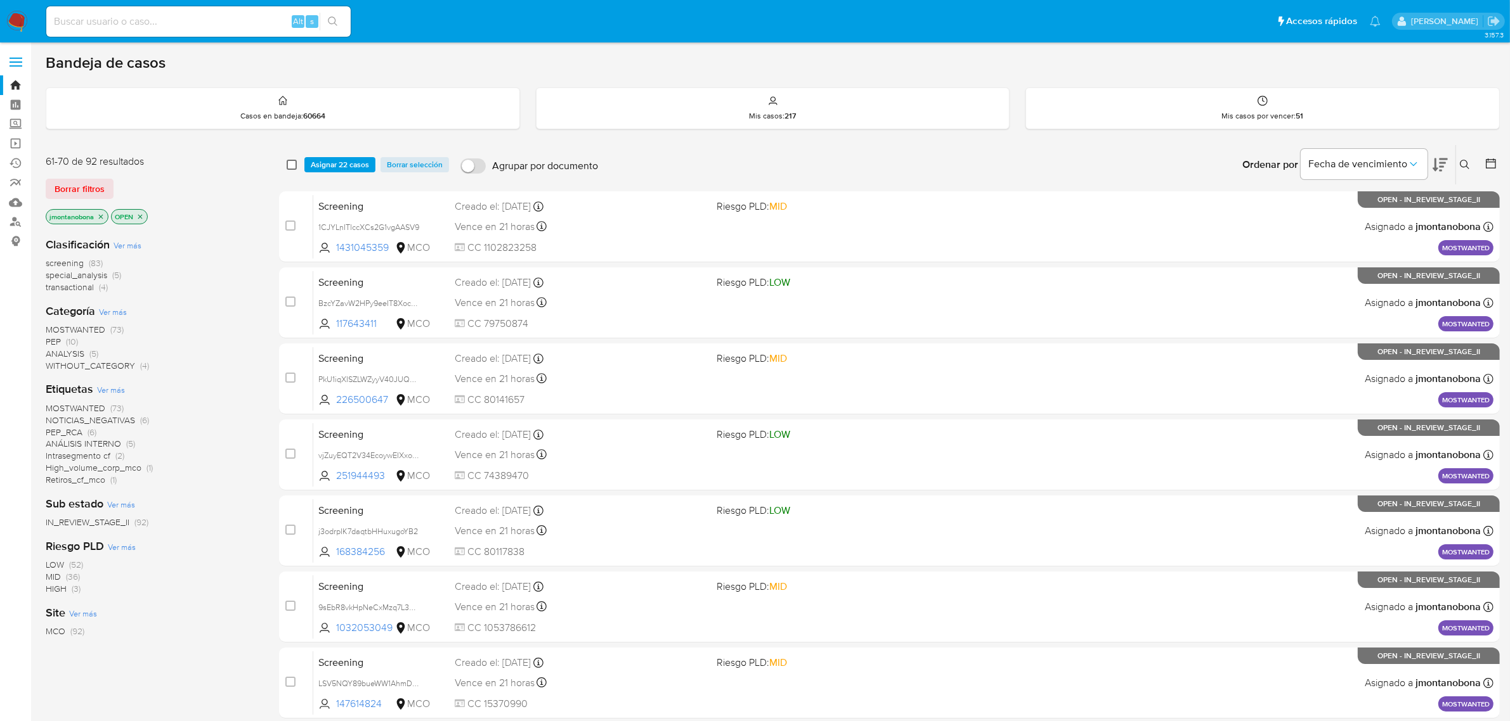
click at [288, 164] on input "checkbox" at bounding box center [292, 165] width 10 height 10
checkbox input "true"
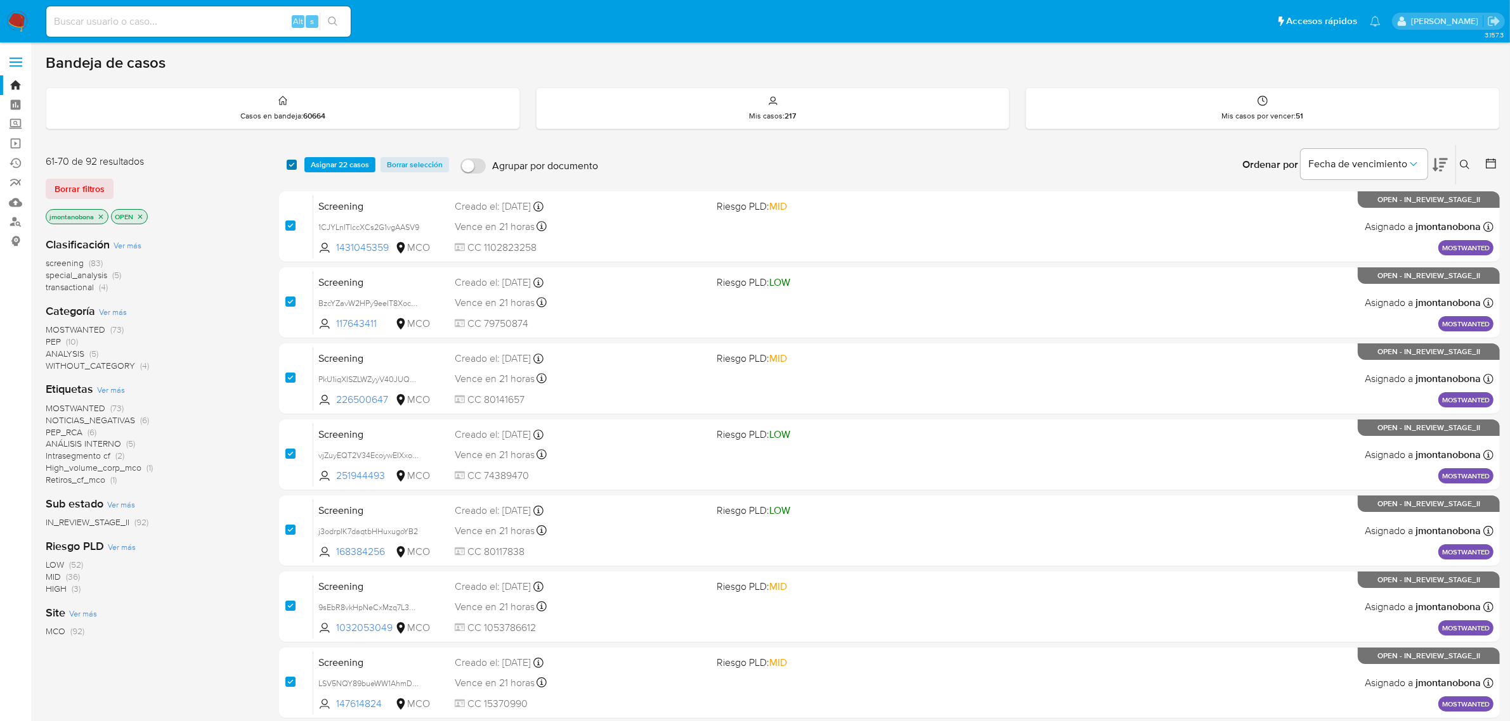
checkbox input "true"
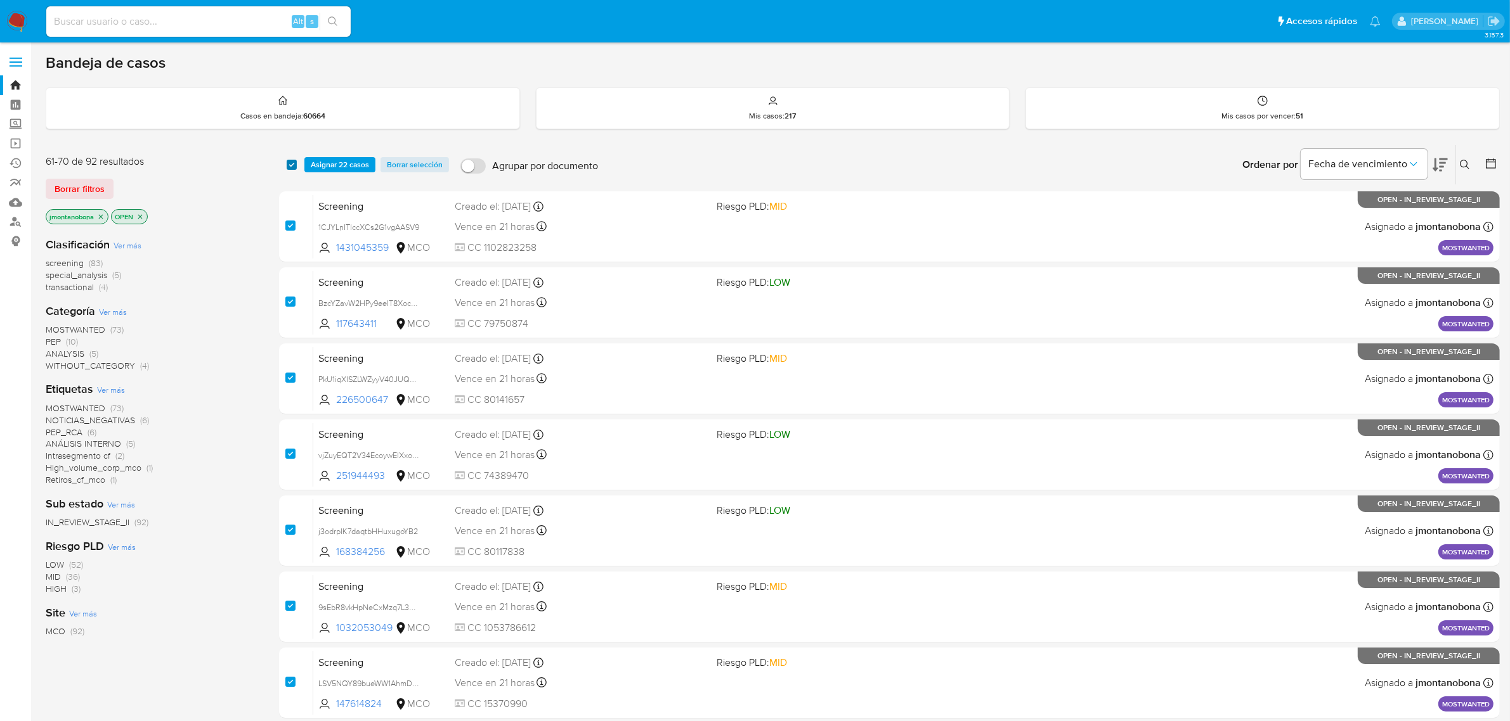
checkbox input "true"
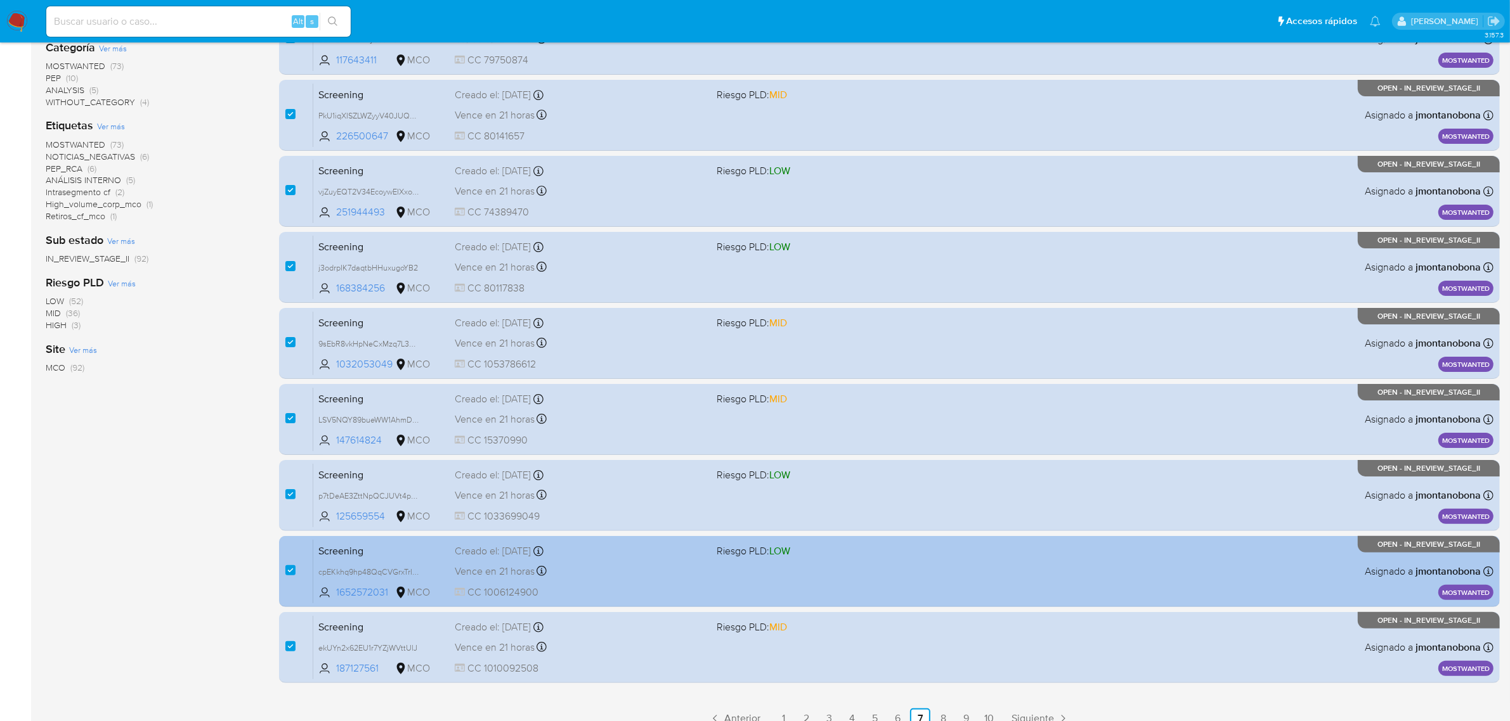
scroll to position [278, 0]
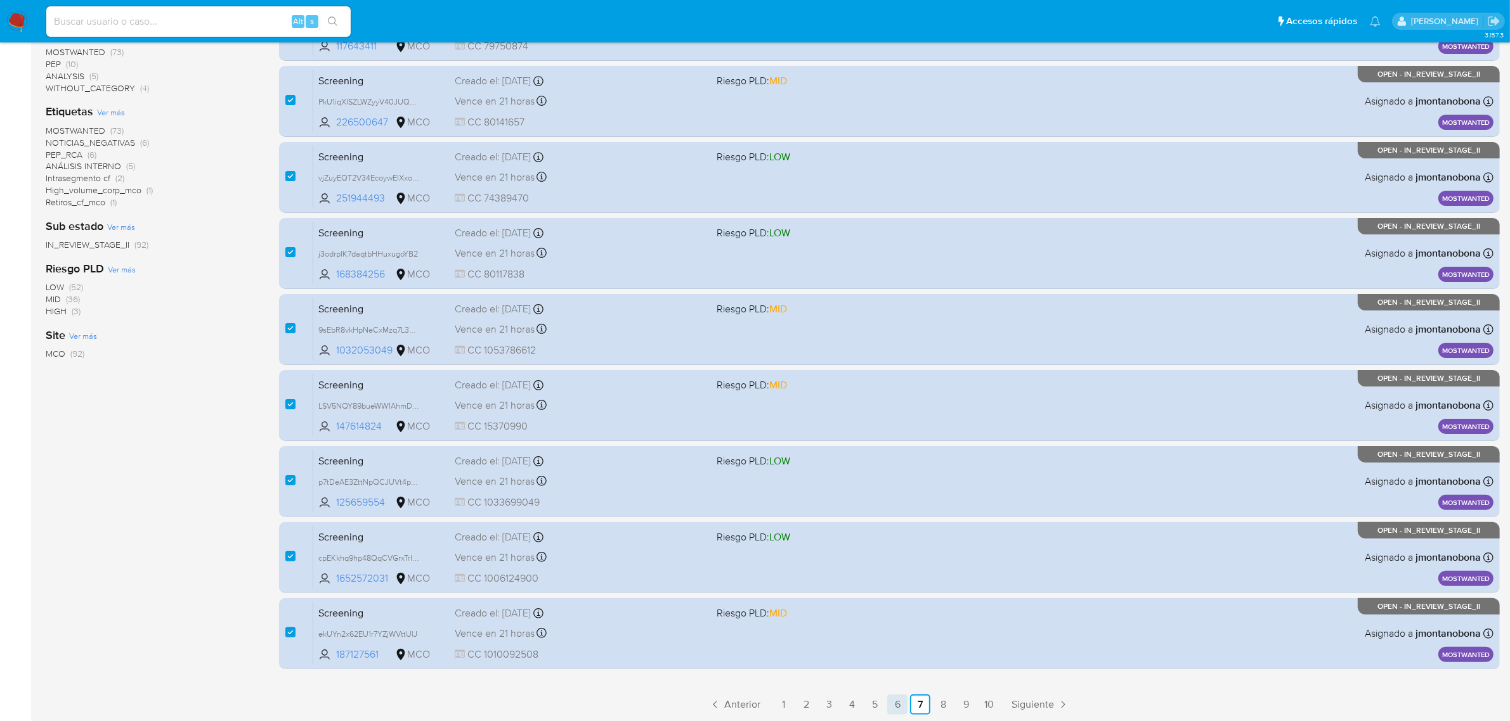
click at [897, 699] on link "6" at bounding box center [897, 705] width 20 height 20
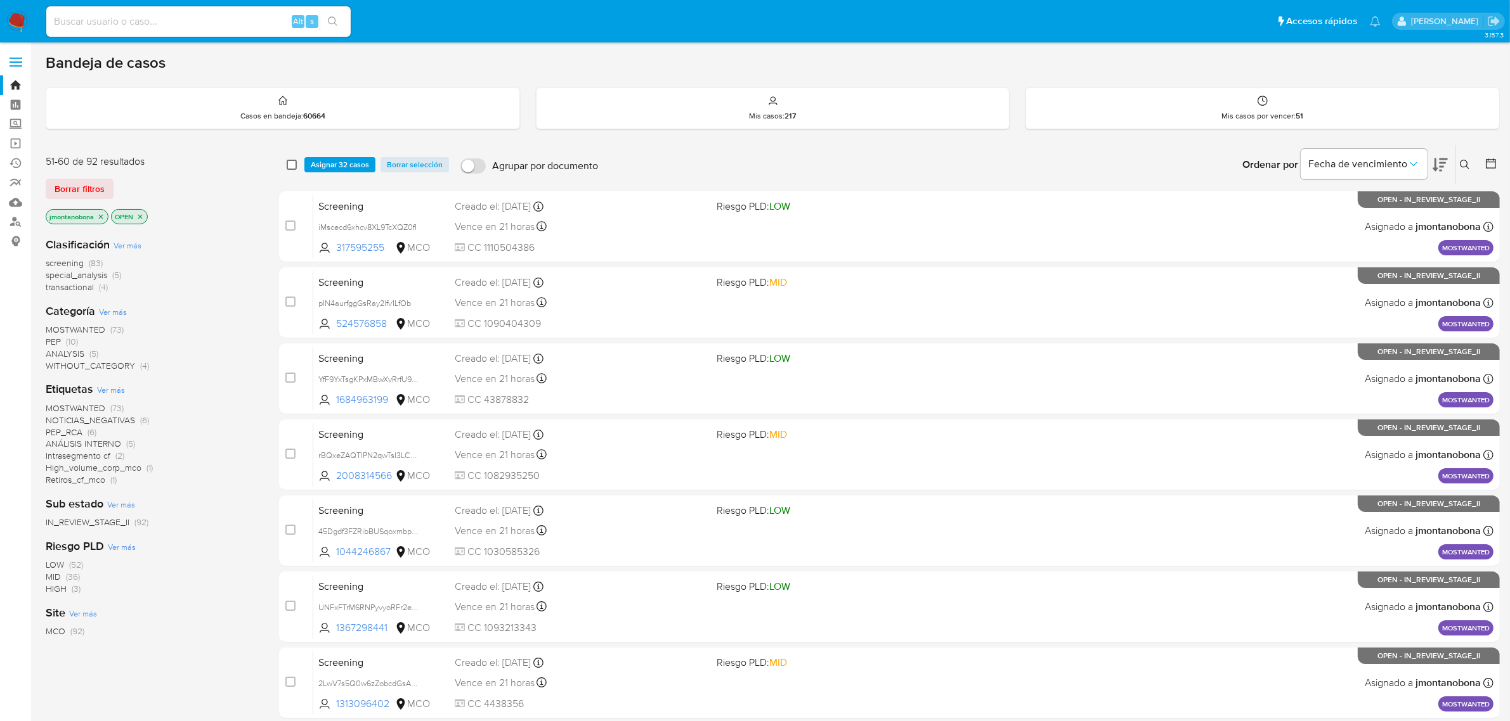
click at [287, 162] on input "checkbox" at bounding box center [292, 165] width 10 height 10
checkbox input "true"
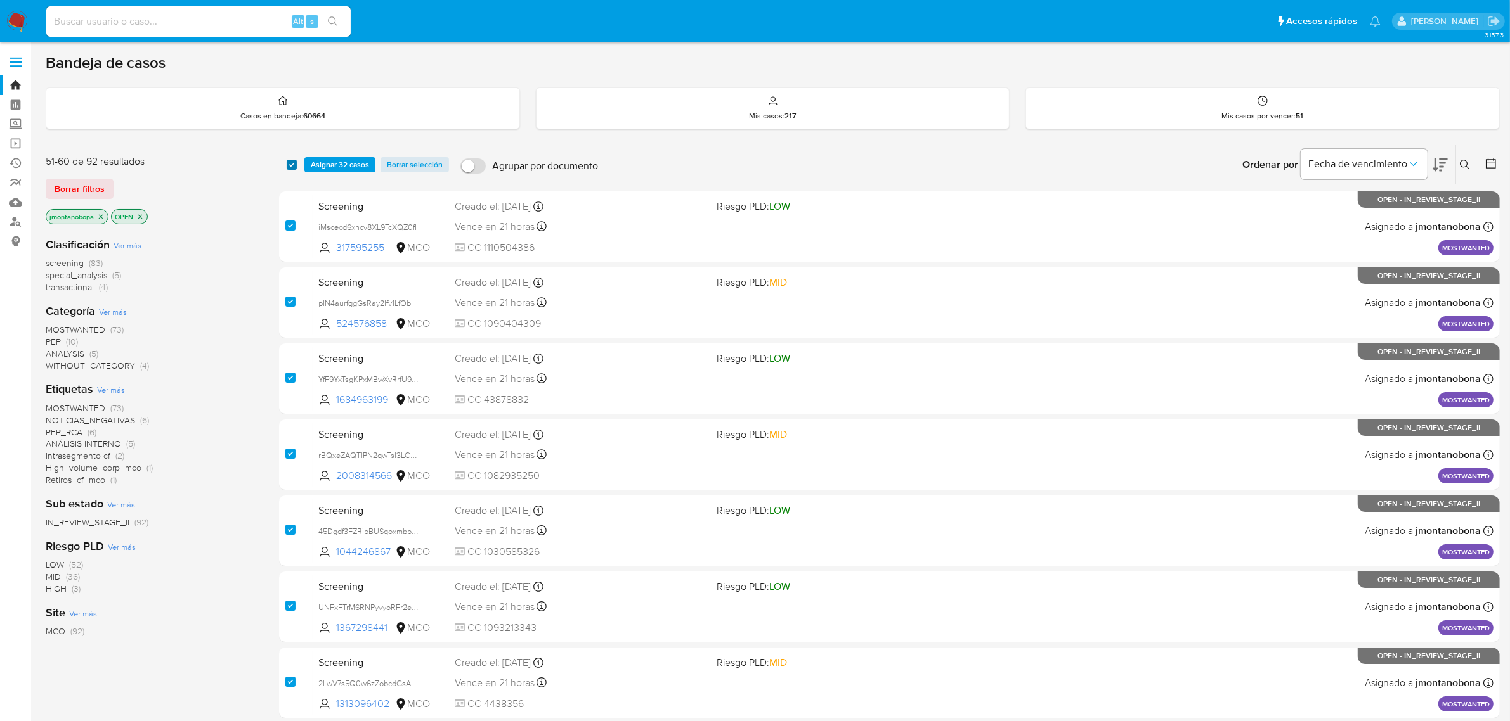
checkbox input "true"
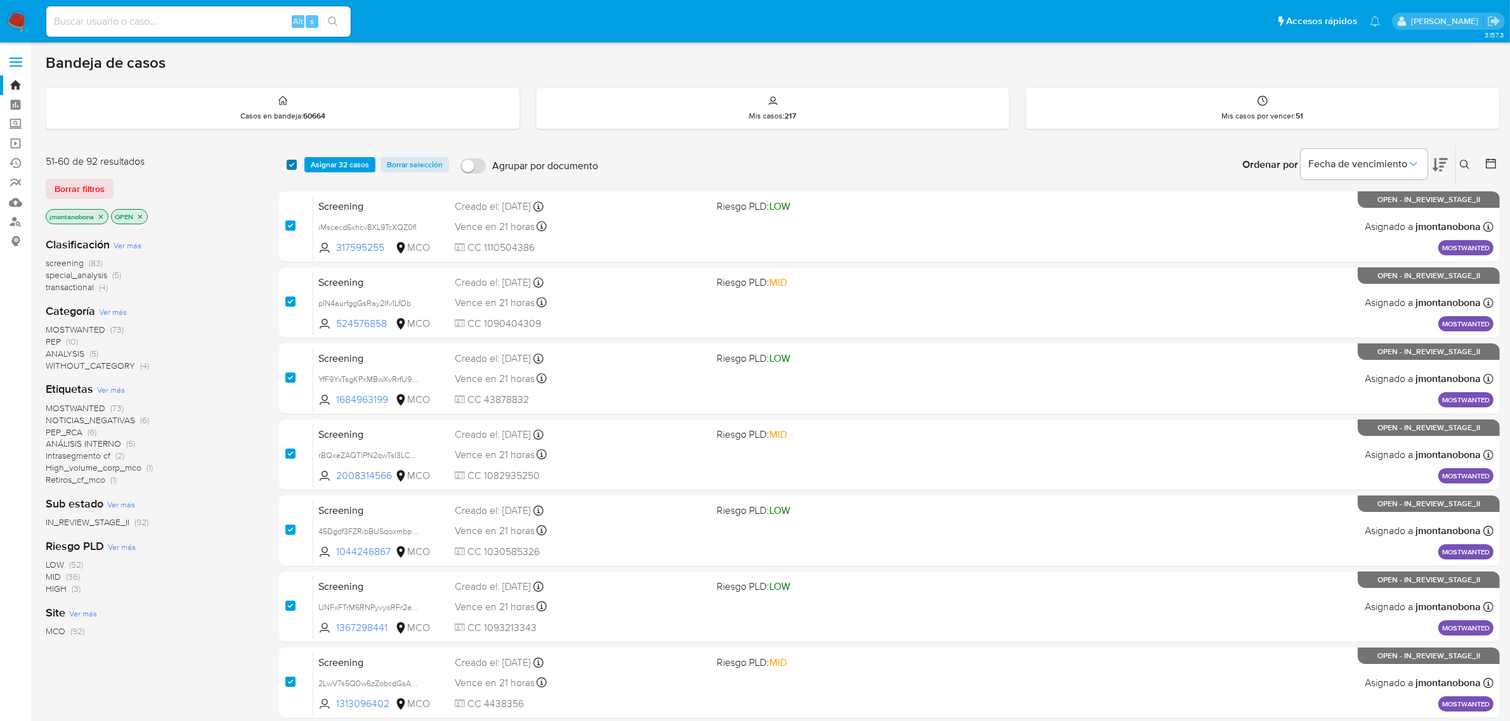
checkbox input "true"
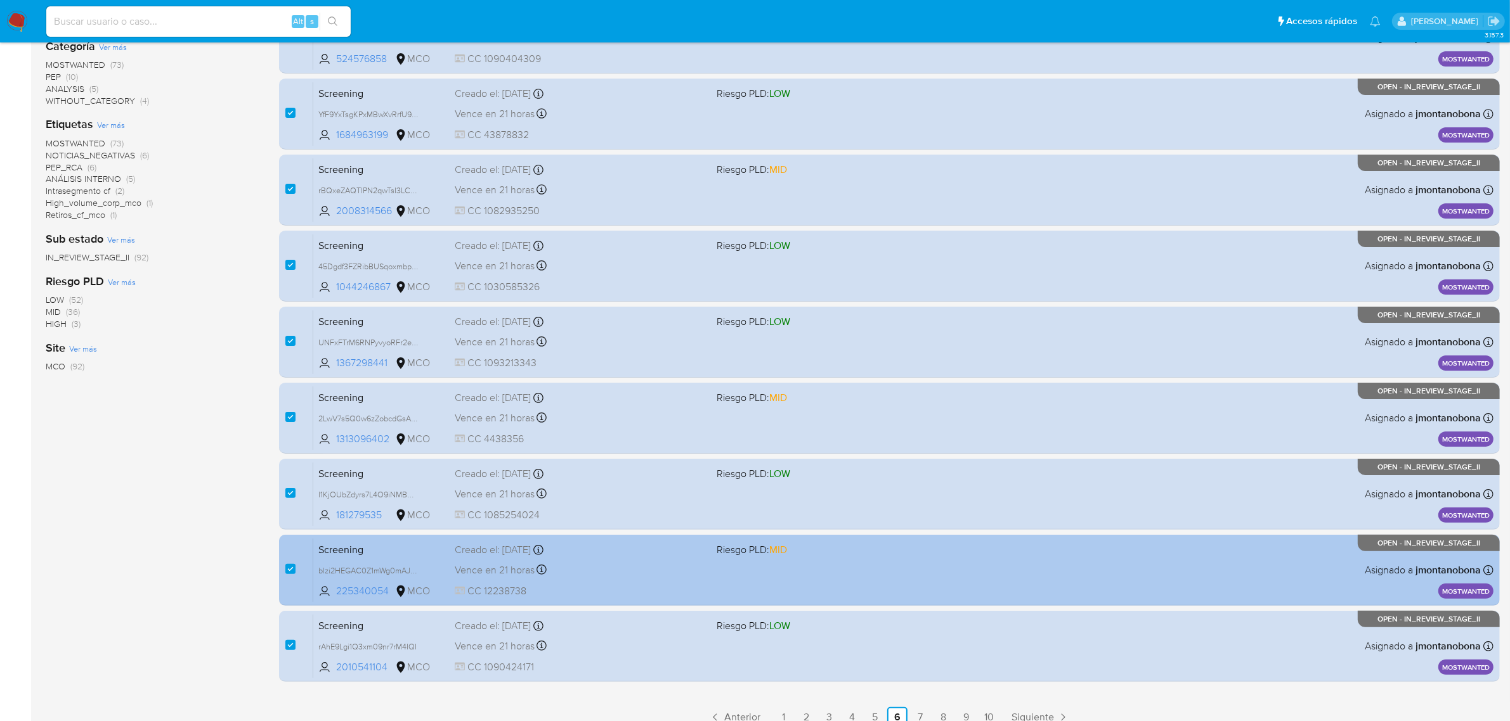
scroll to position [278, 0]
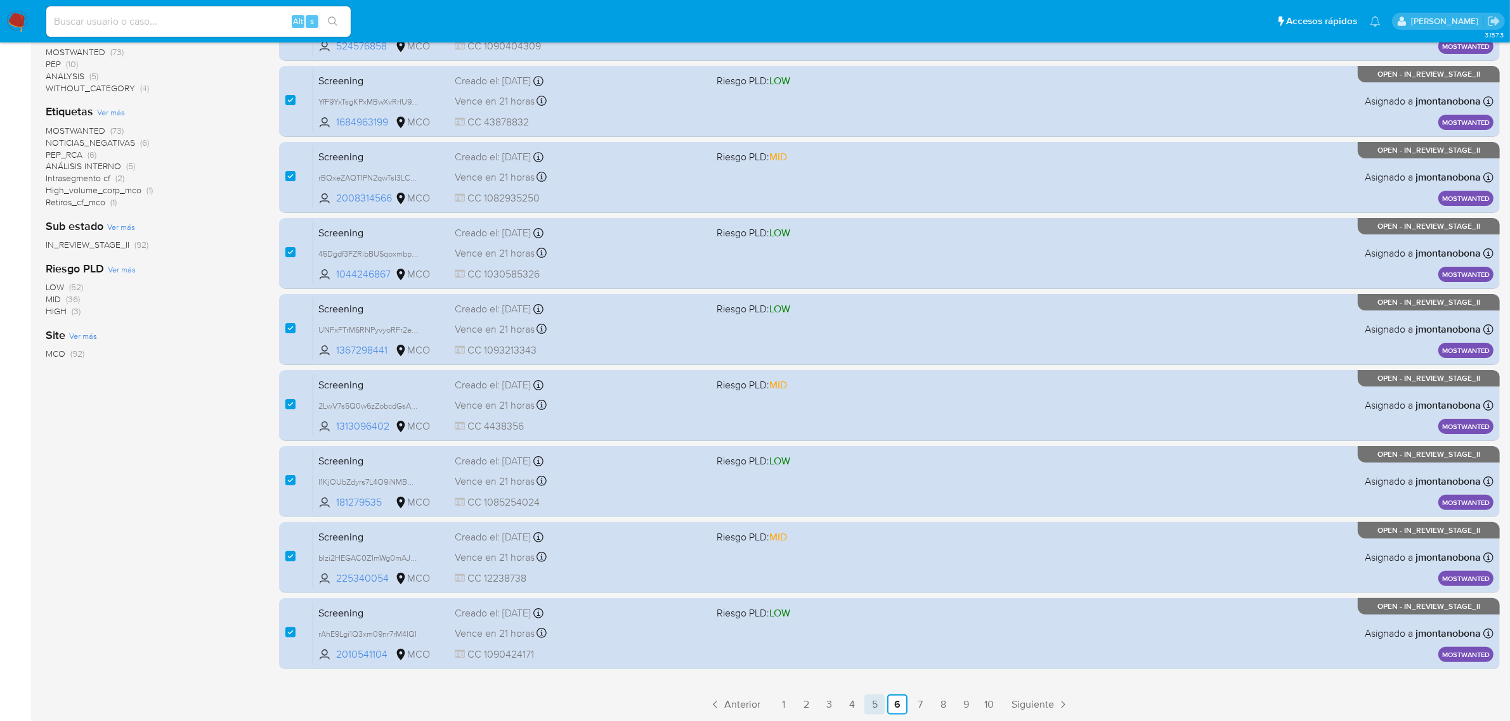
click at [869, 698] on link "5" at bounding box center [874, 705] width 20 height 20
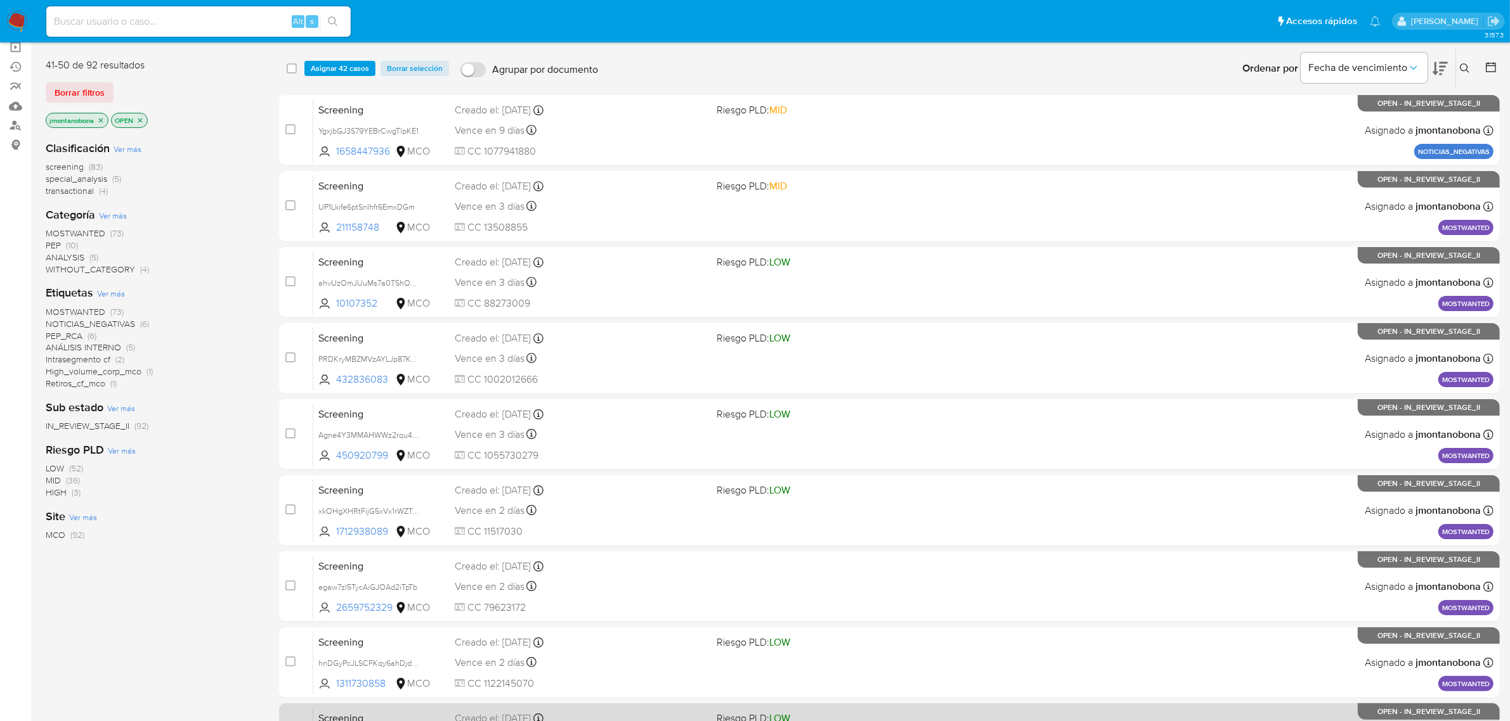
scroll to position [278, 0]
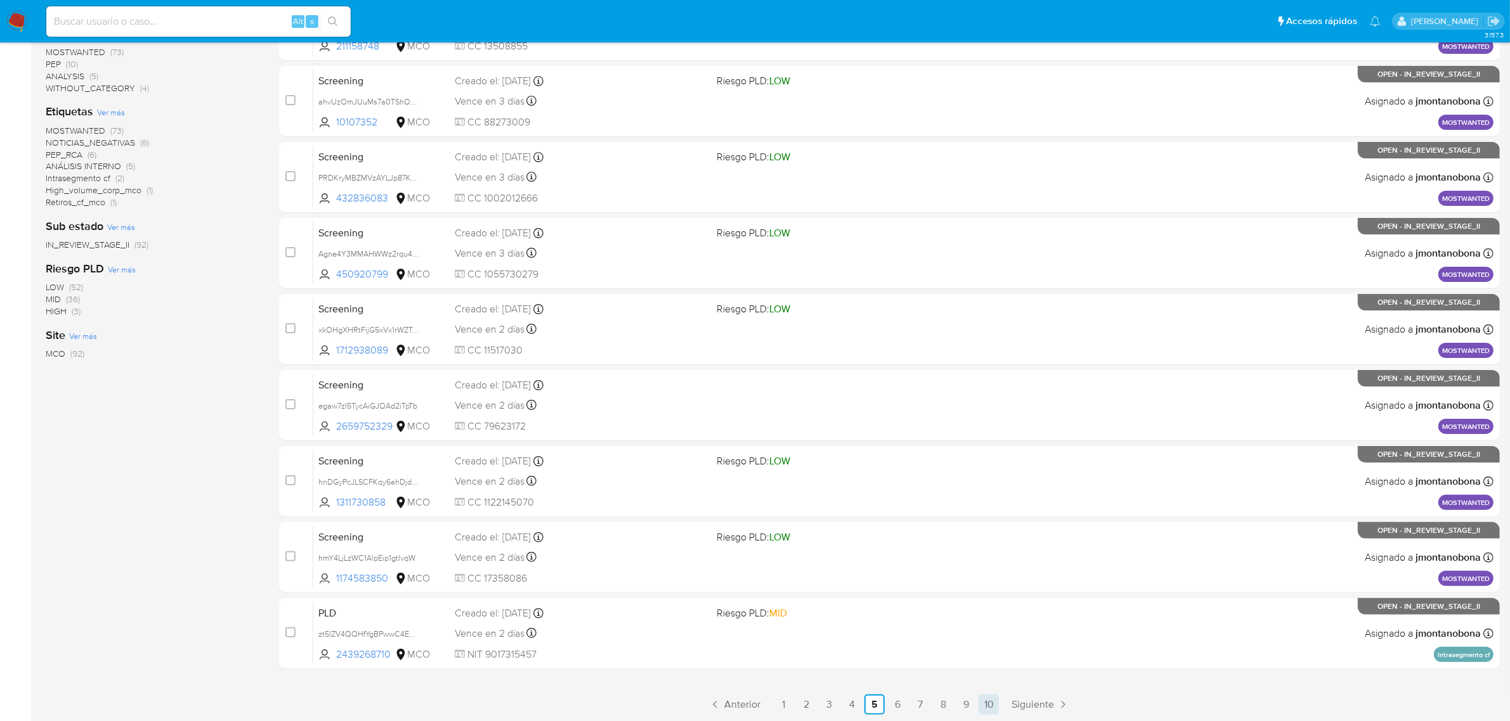
click at [989, 704] on link "10" at bounding box center [988, 705] width 20 height 20
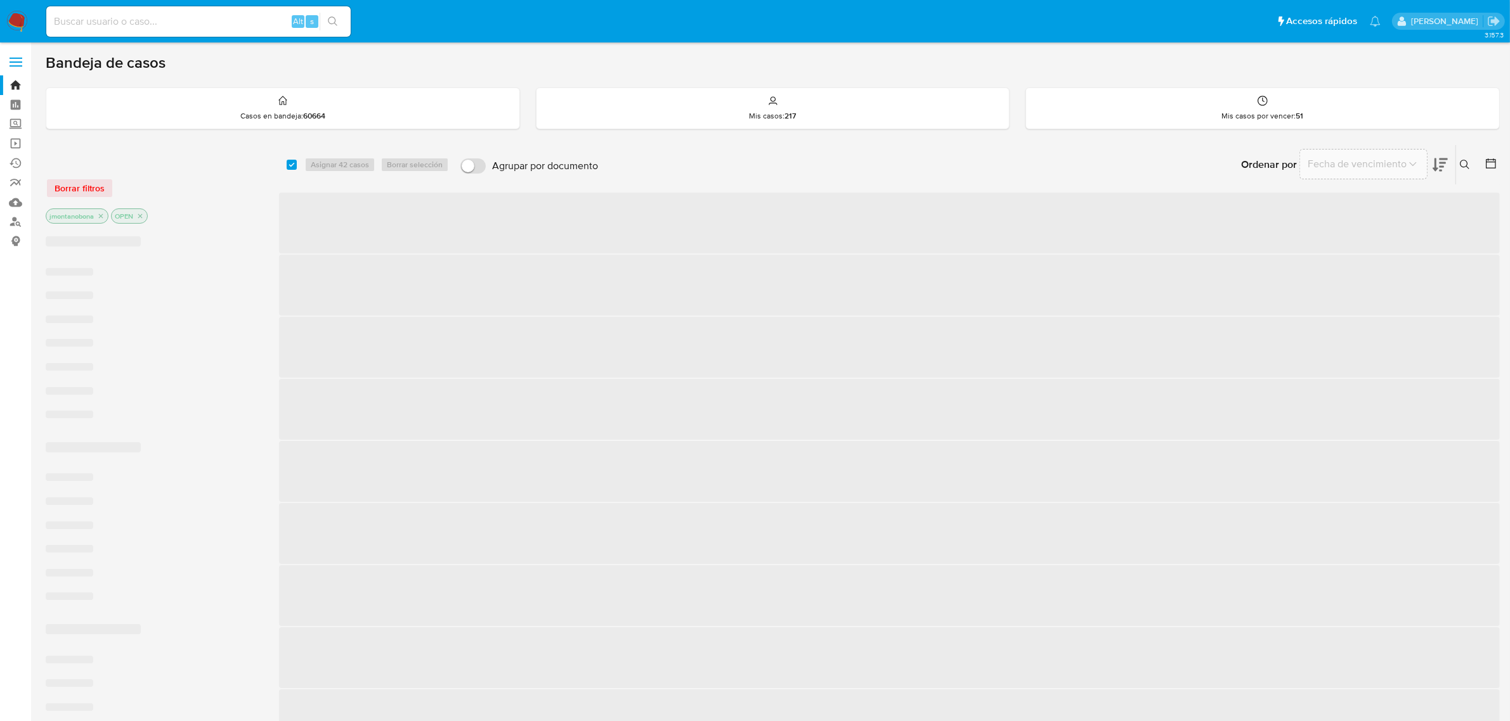
checkbox input "true"
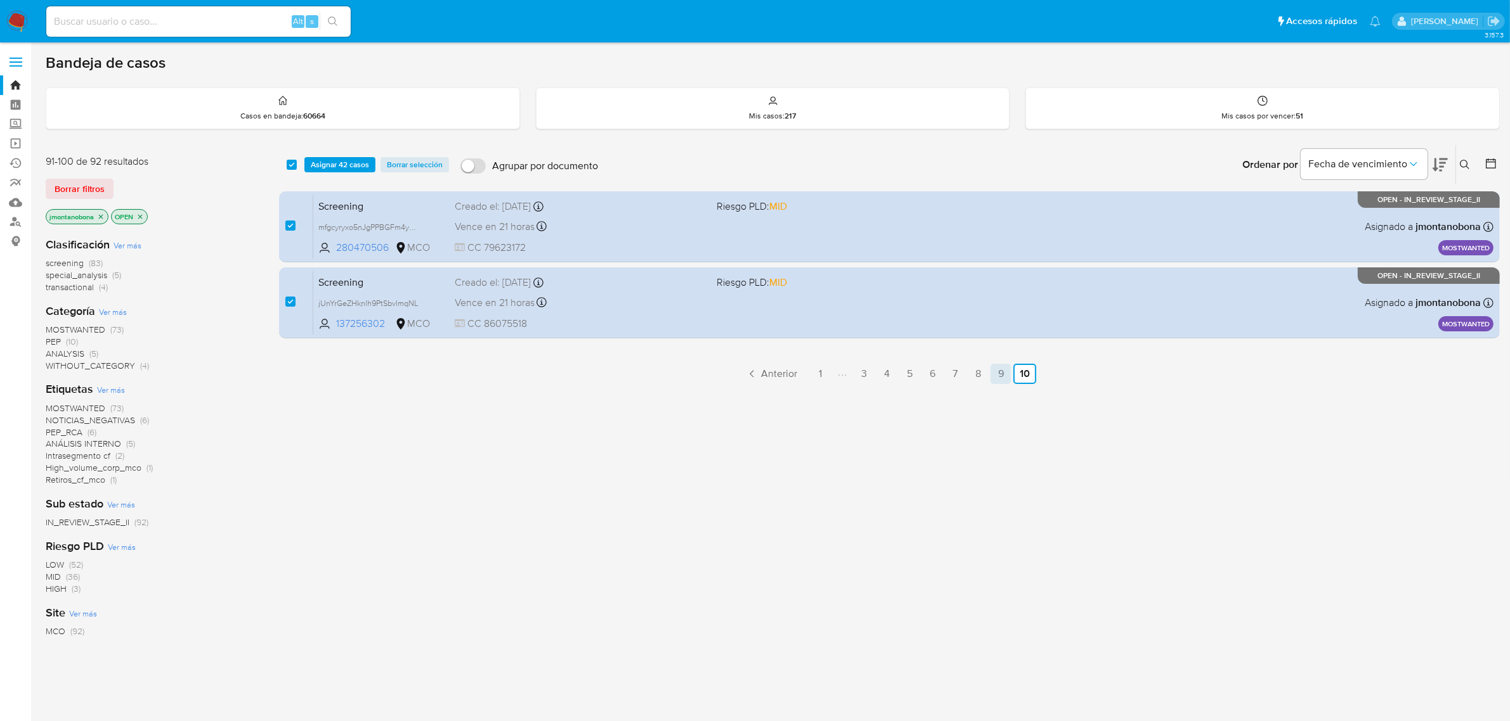
click at [1000, 373] on link "9" at bounding box center [1000, 374] width 20 height 20
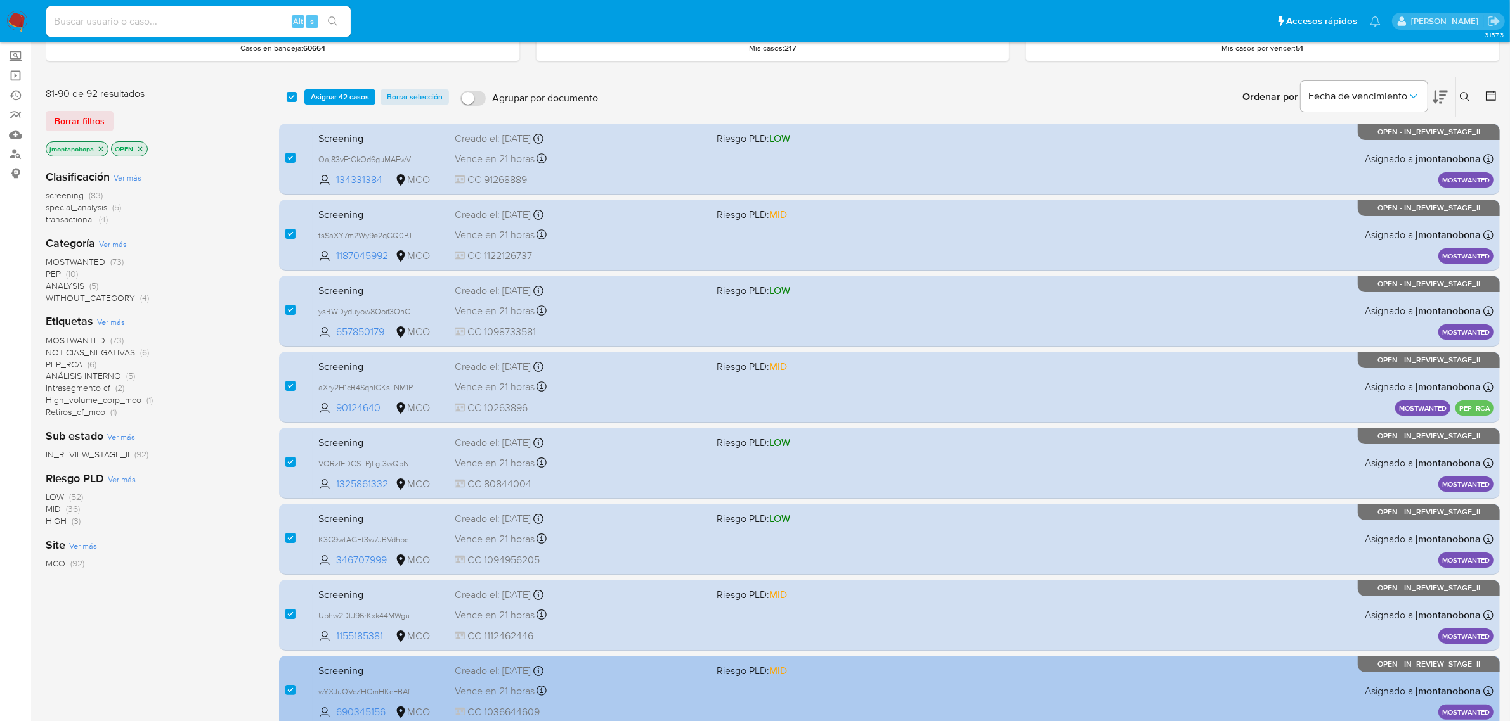
scroll to position [278, 0]
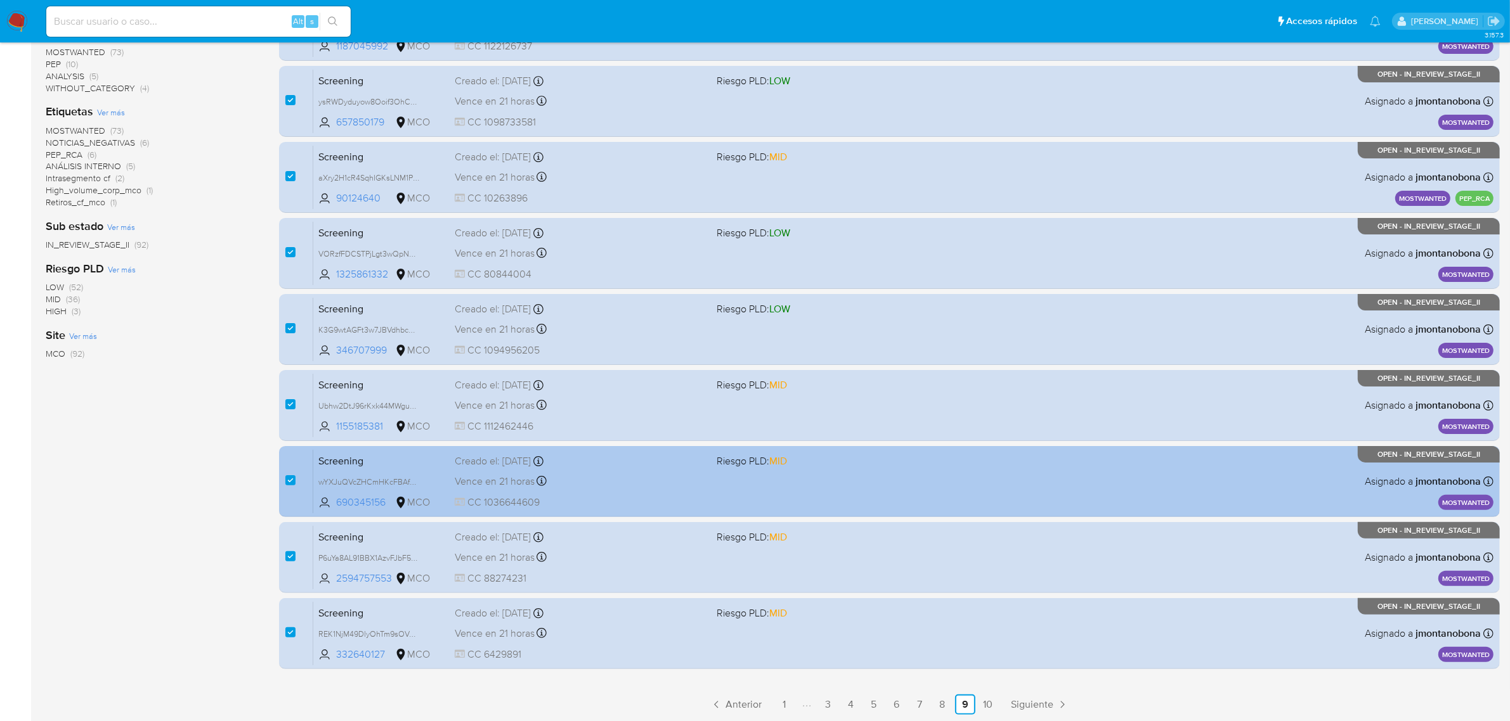
click at [418, 455] on span "Screening" at bounding box center [381, 460] width 126 height 16
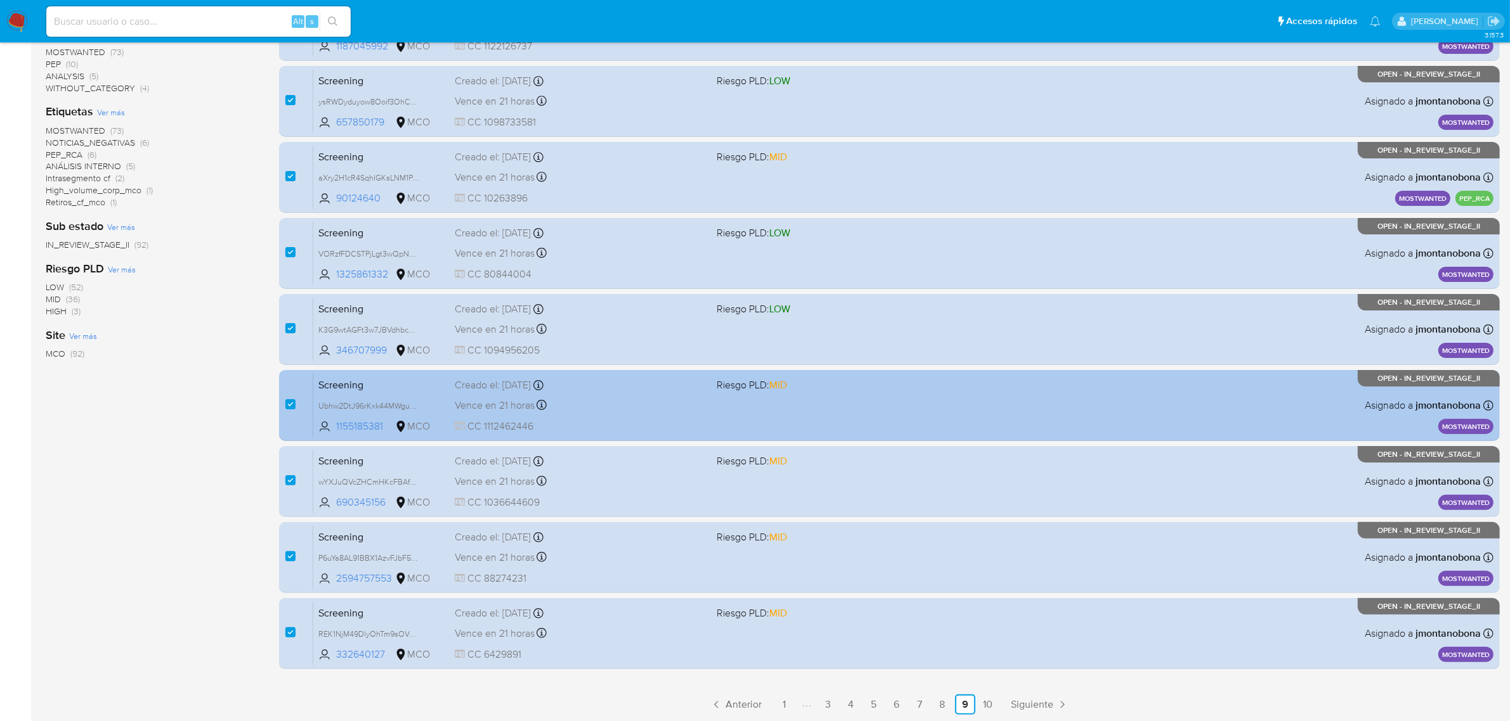
click at [380, 384] on span "Screening" at bounding box center [381, 384] width 126 height 16
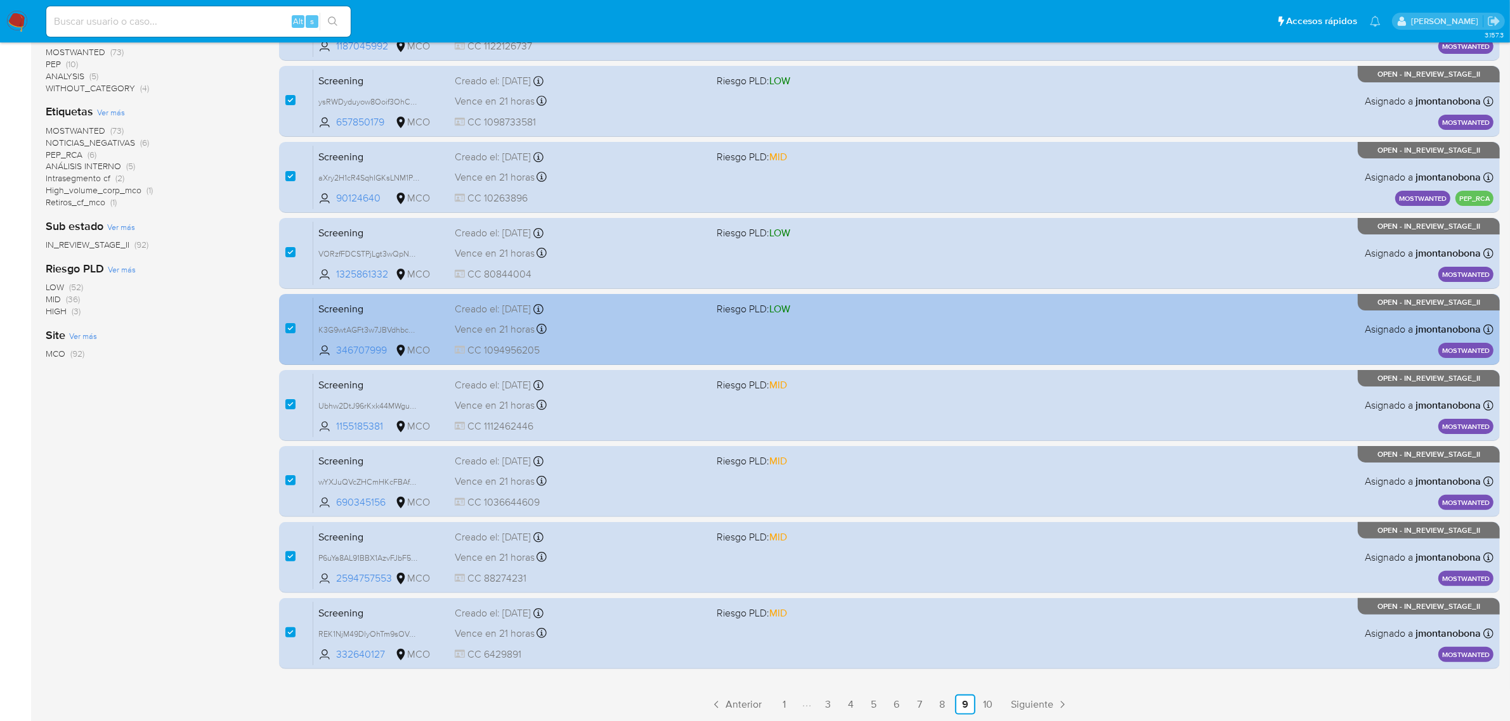
click at [387, 315] on div "Screening K3G9wtAGFt3w7JBVdhbcN0oT 346707999 MCO Riesgo PLD: LOW Creado el: 31/…" at bounding box center [903, 329] width 1180 height 64
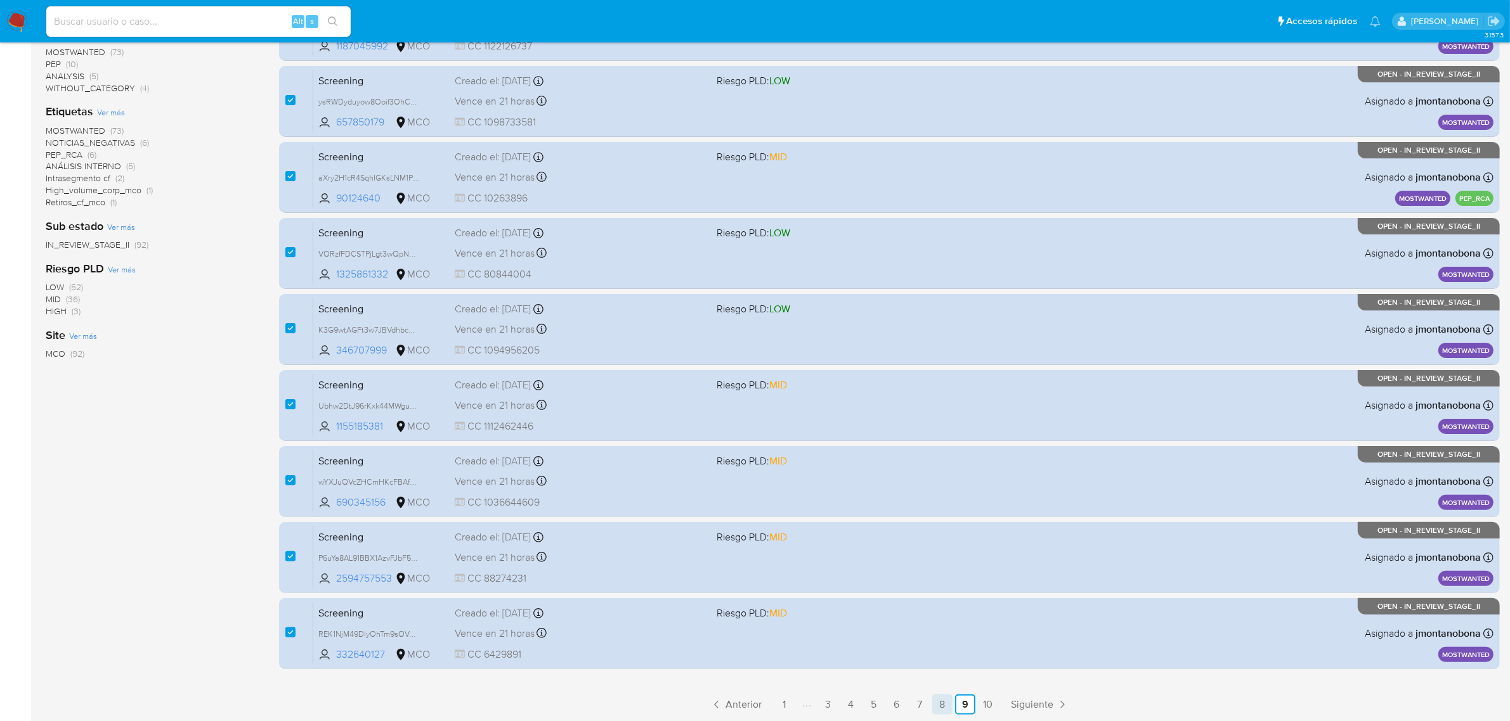
click at [948, 704] on link "8" at bounding box center [942, 705] width 20 height 20
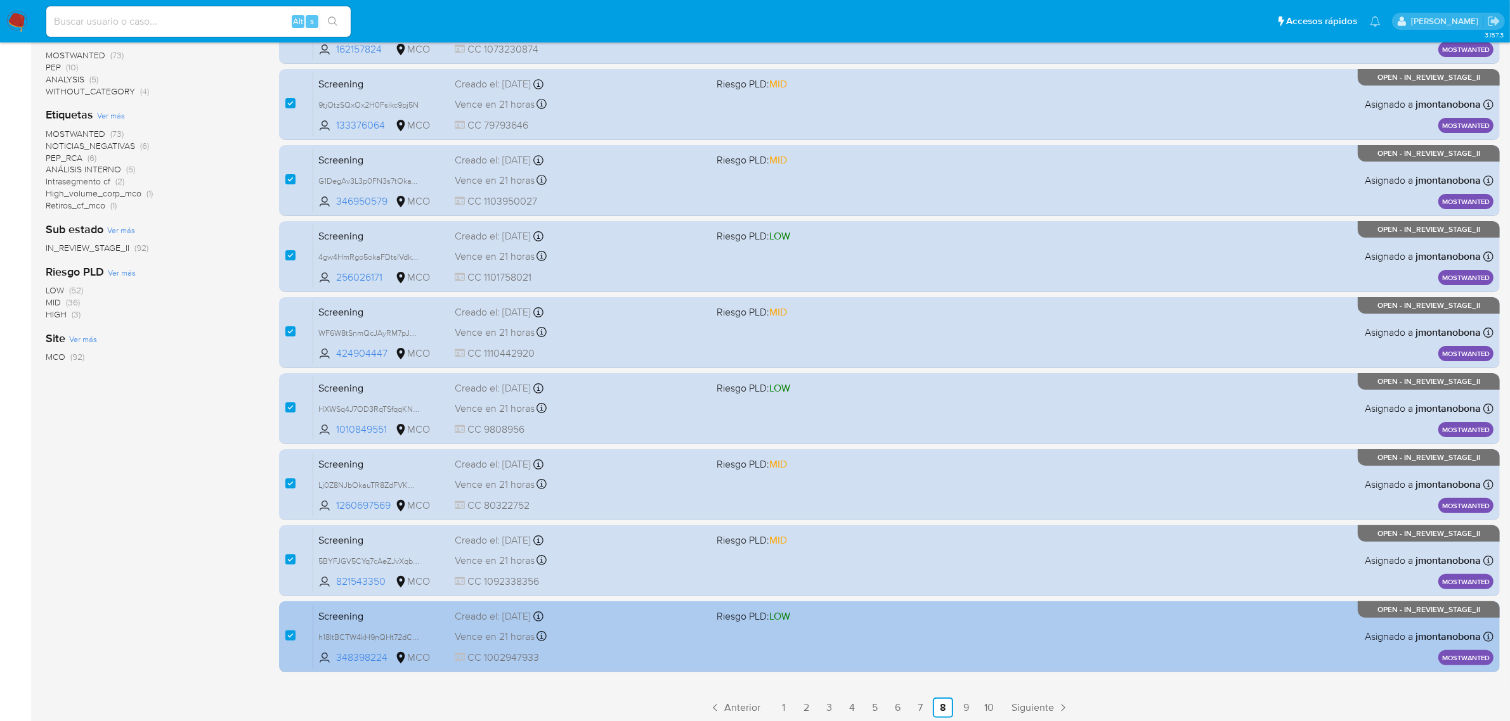
scroll to position [278, 0]
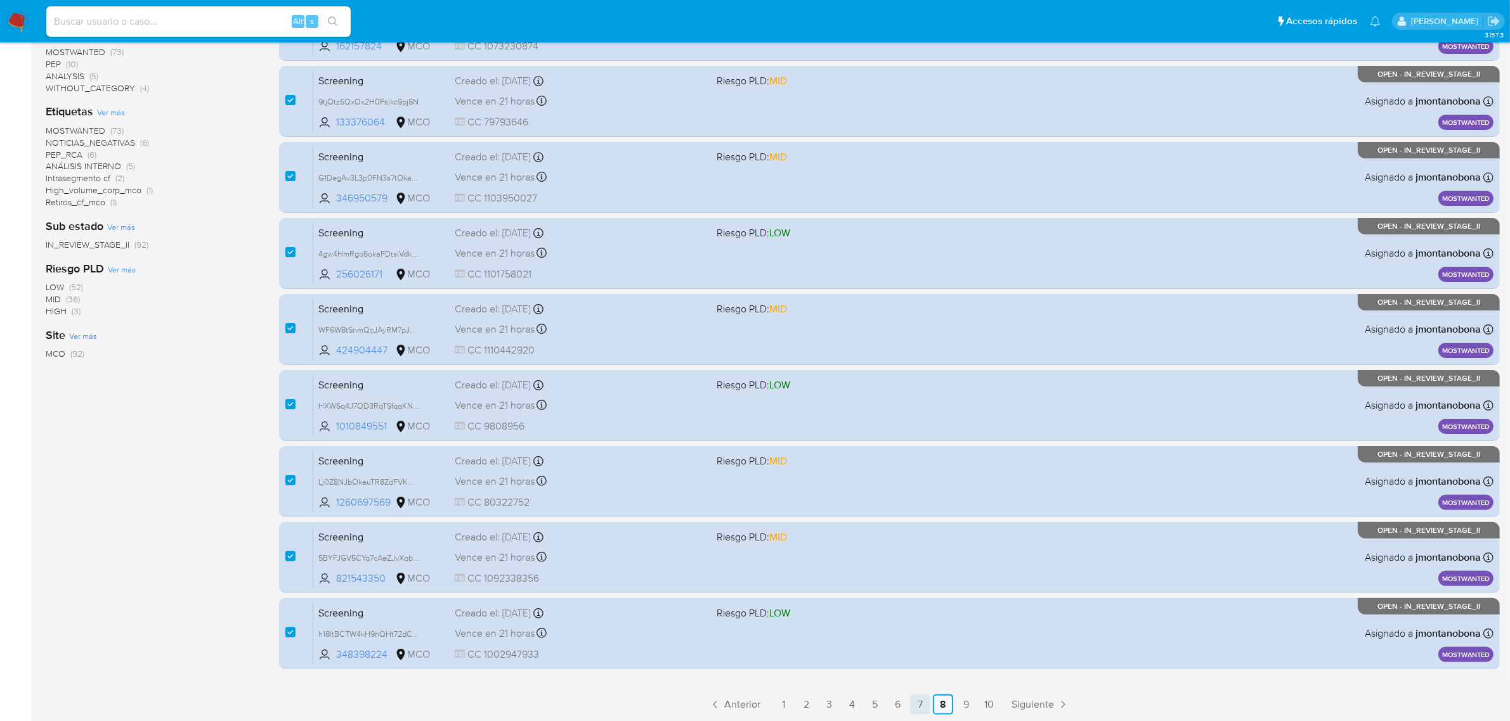
click at [924, 704] on link "7" at bounding box center [920, 705] width 20 height 20
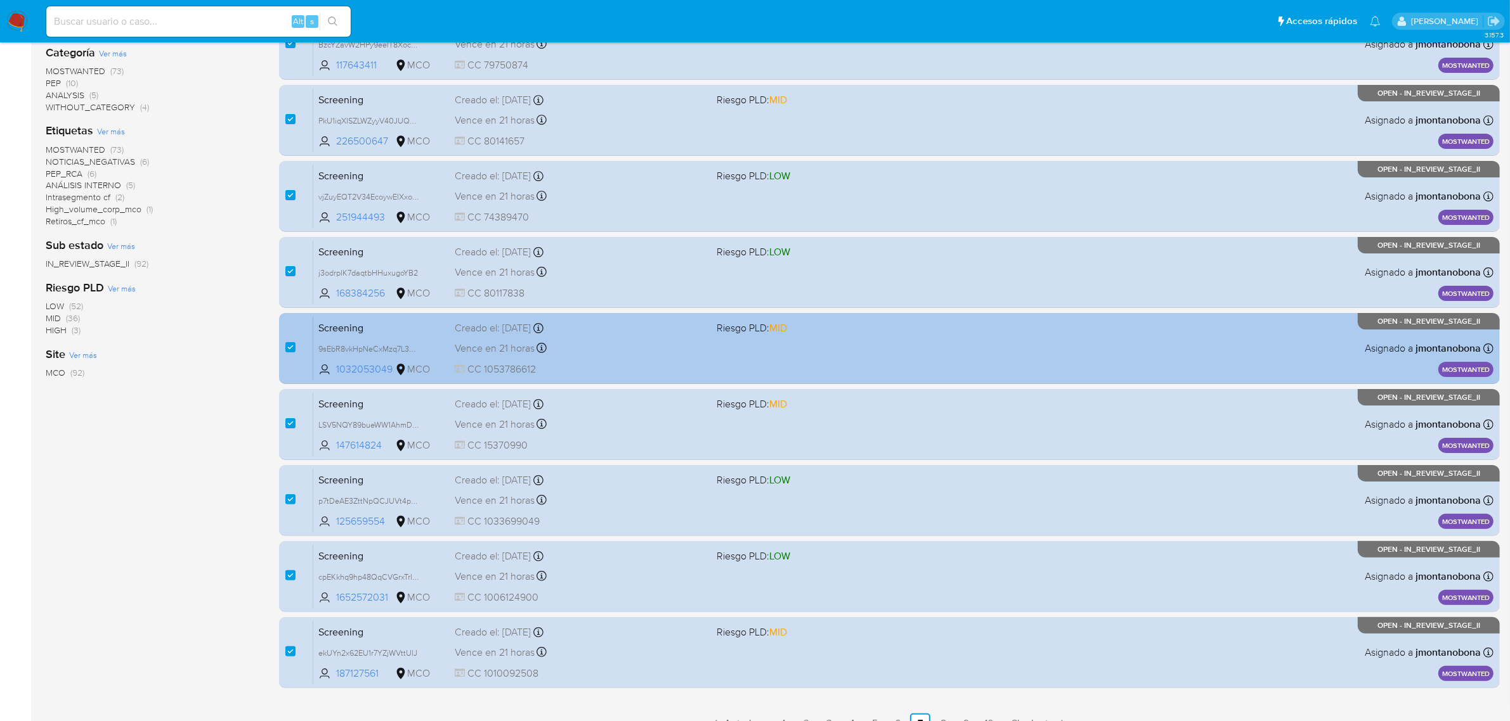
scroll to position [278, 0]
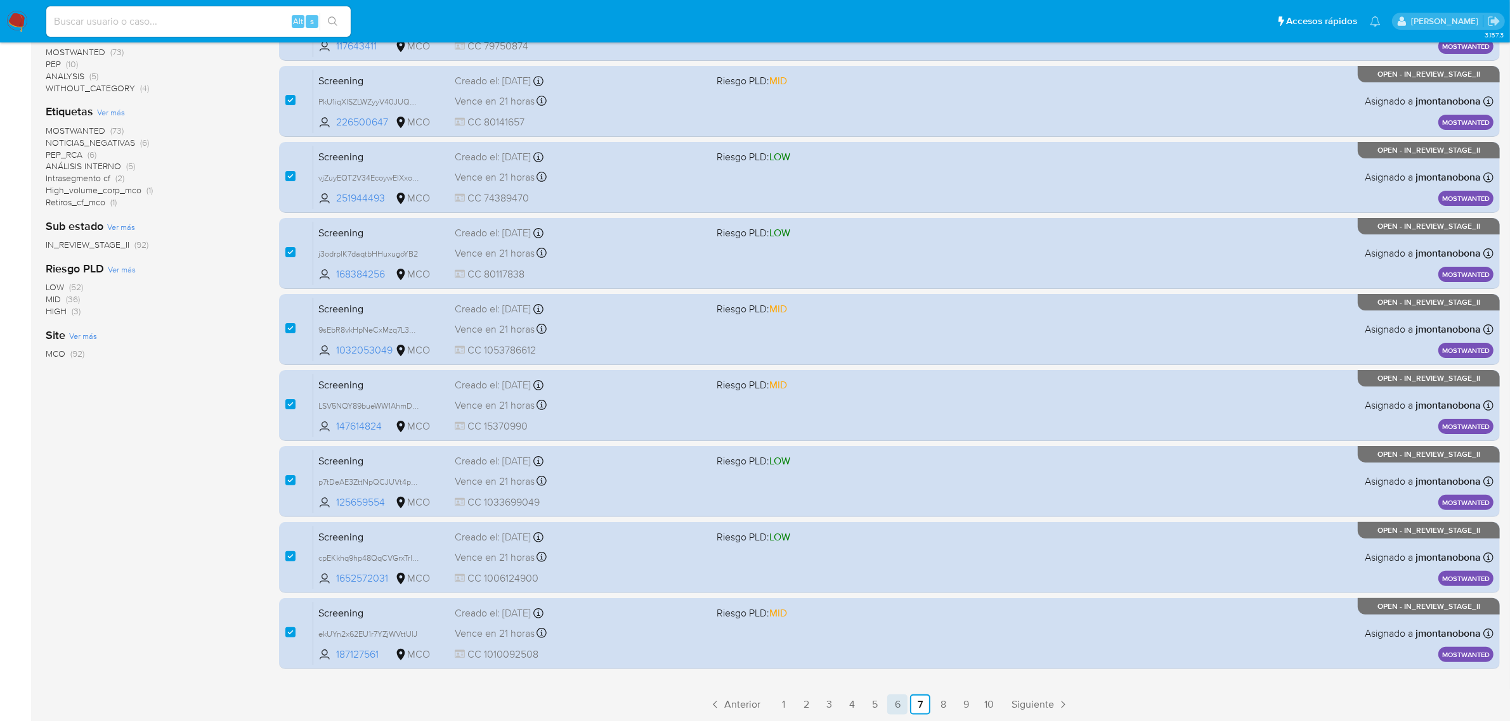
click at [905, 701] on link "6" at bounding box center [897, 705] width 20 height 20
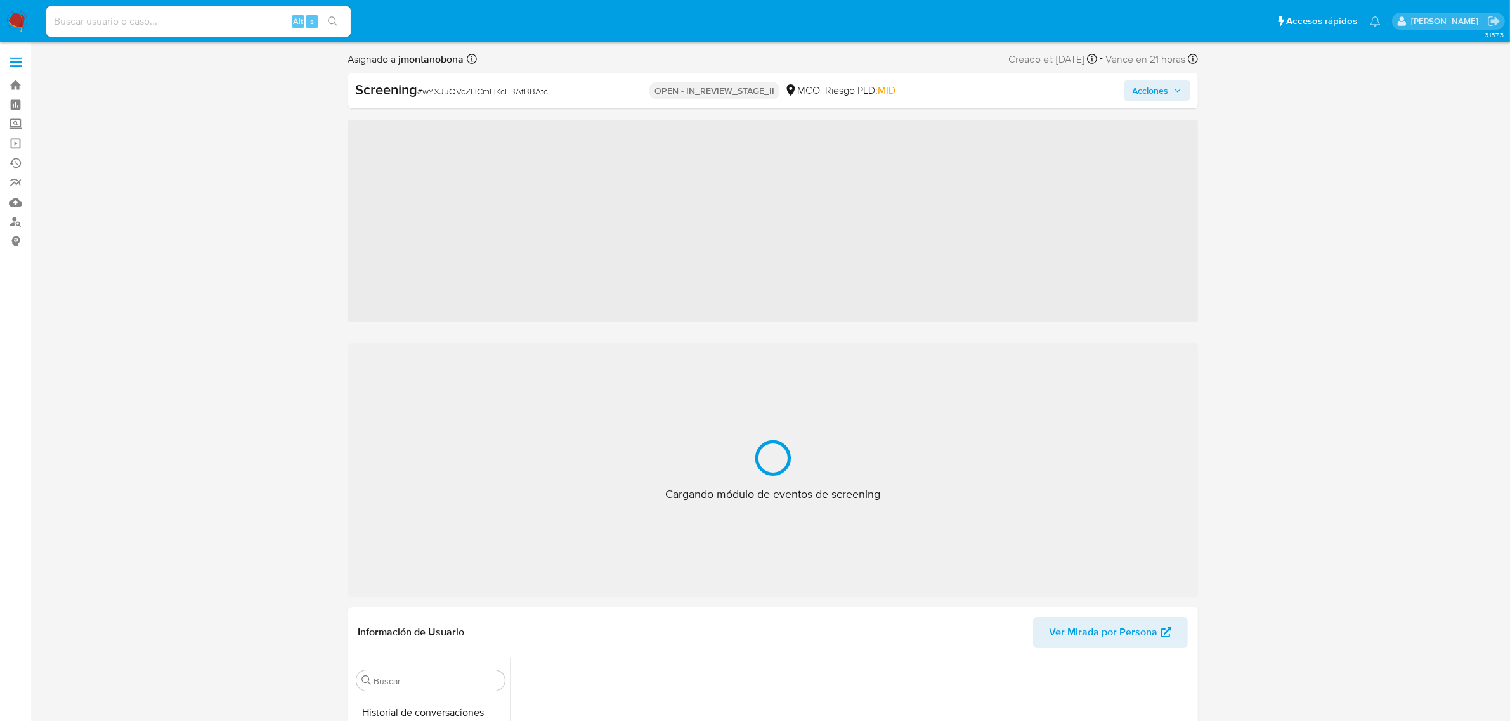
scroll to position [534, 0]
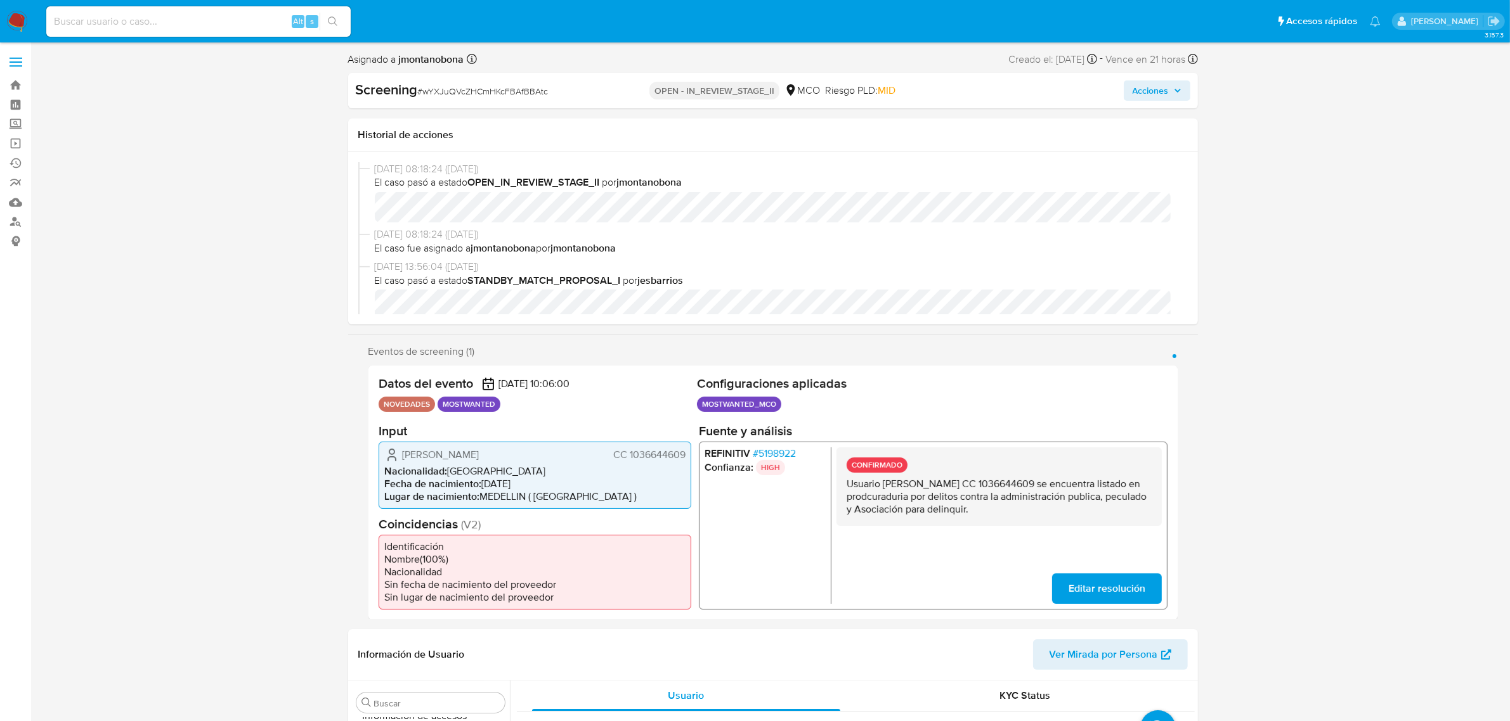
select select "10"
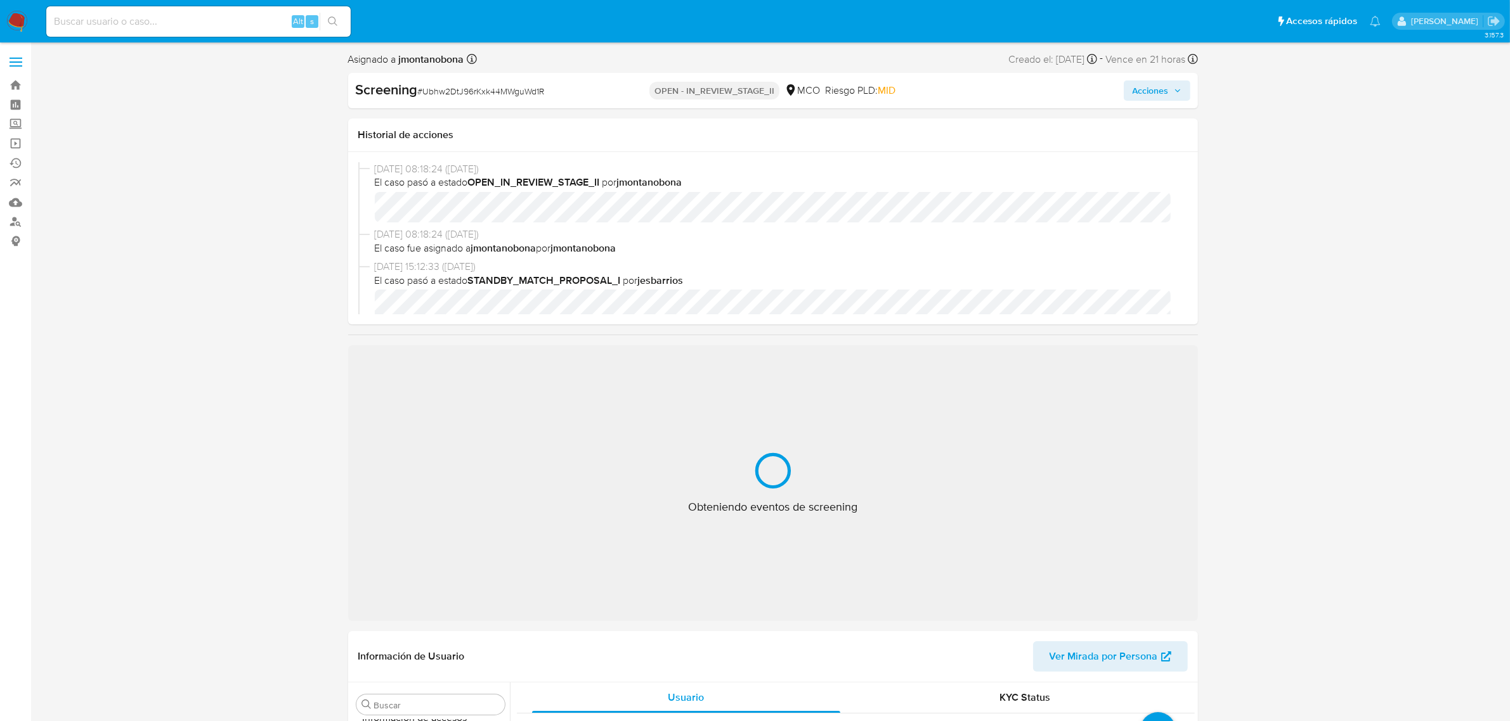
scroll to position [79, 0]
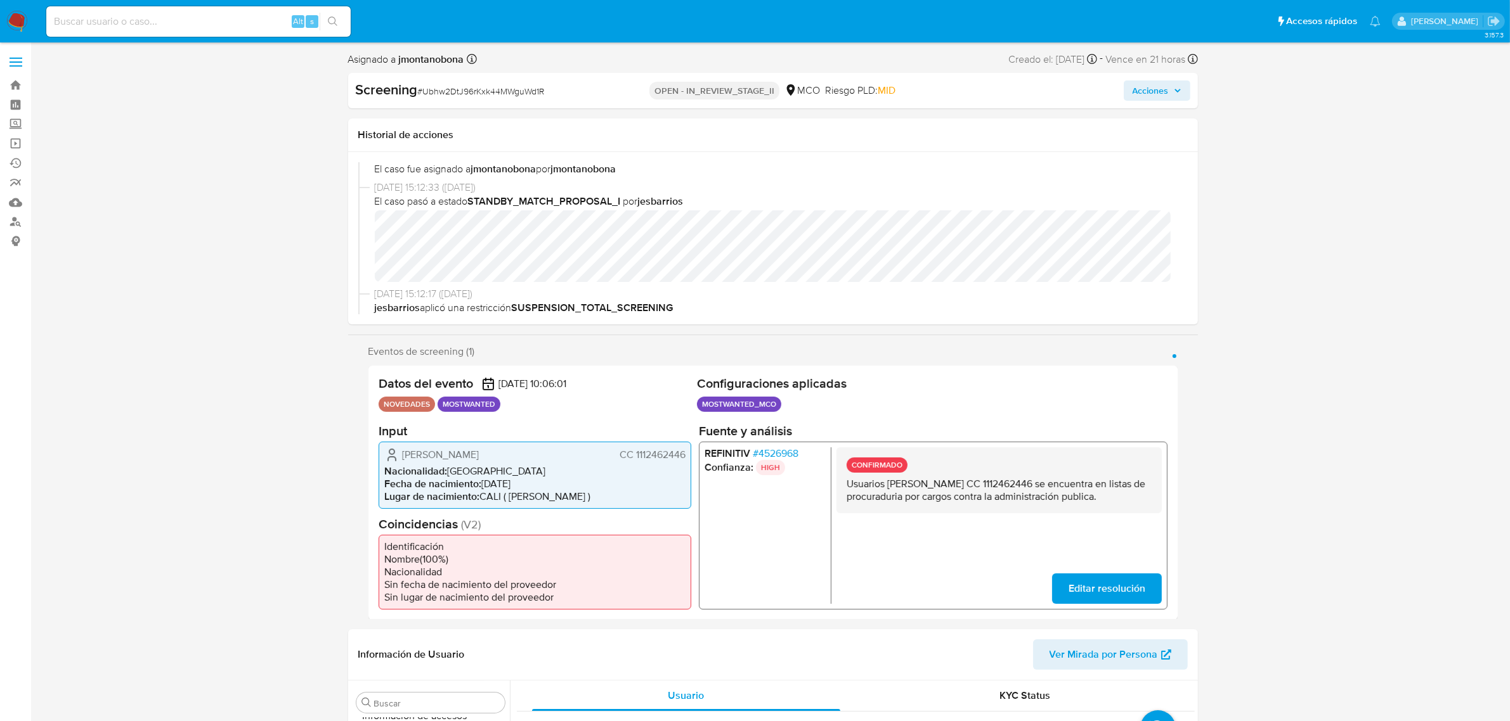
select select "10"
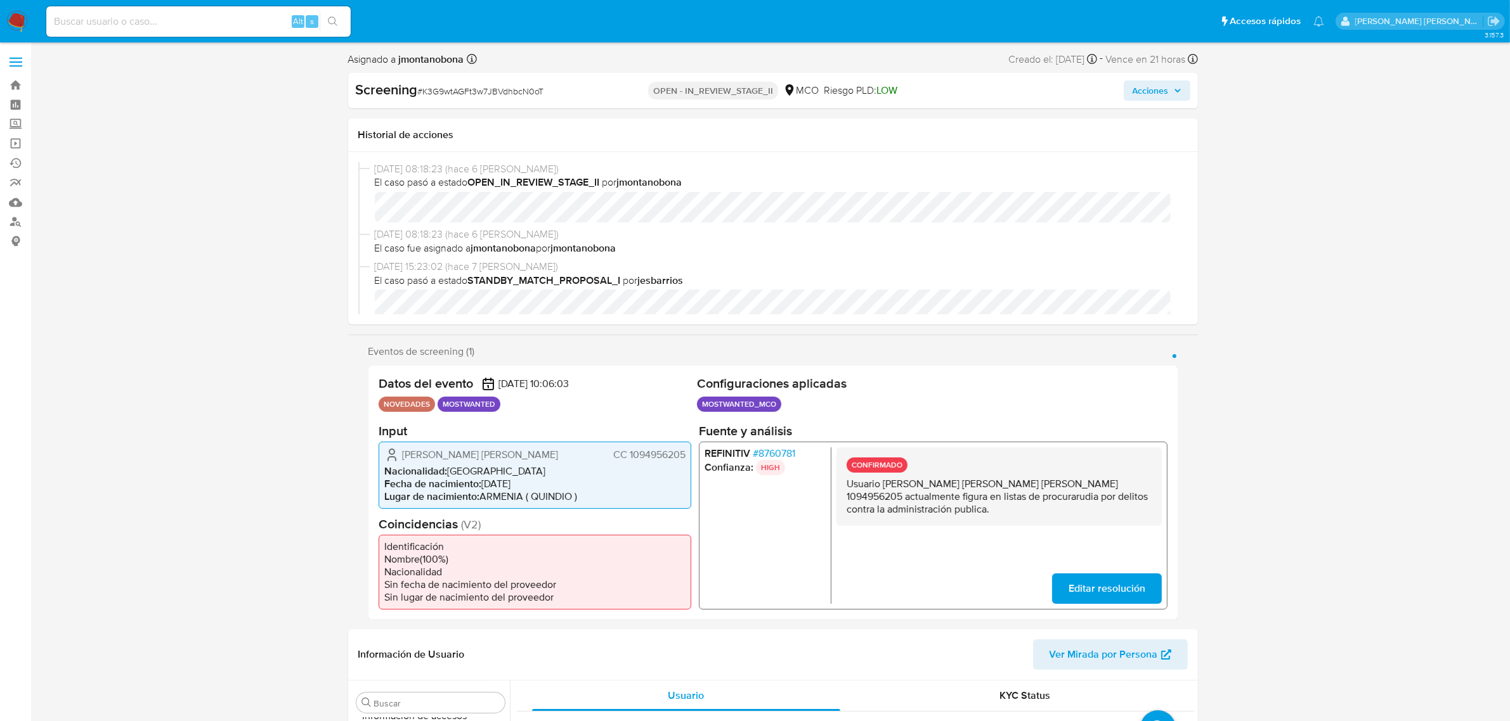
scroll to position [79, 0]
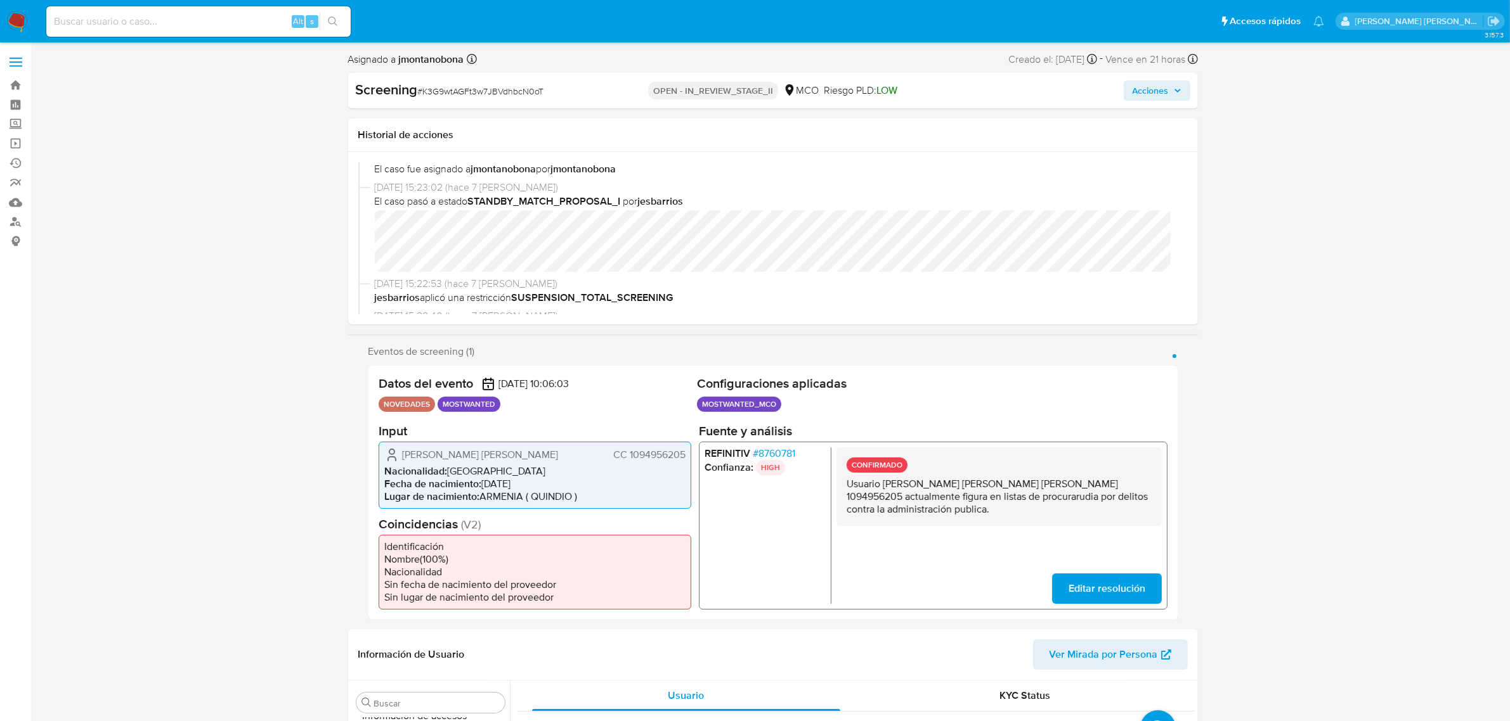
select select "10"
drag, startPoint x: 883, startPoint y: 482, endPoint x: 1027, endPoint y: 477, distance: 144.6
click at [1027, 477] on p "Usuario [PERSON_NAME] [PERSON_NAME] [PERSON_NAME] 1094956205 actualmente figura…" at bounding box center [998, 496] width 305 height 38
click at [1157, 93] on span "Acciones" at bounding box center [1150, 91] width 36 height 20
